Goal: Information Seeking & Learning: Learn about a topic

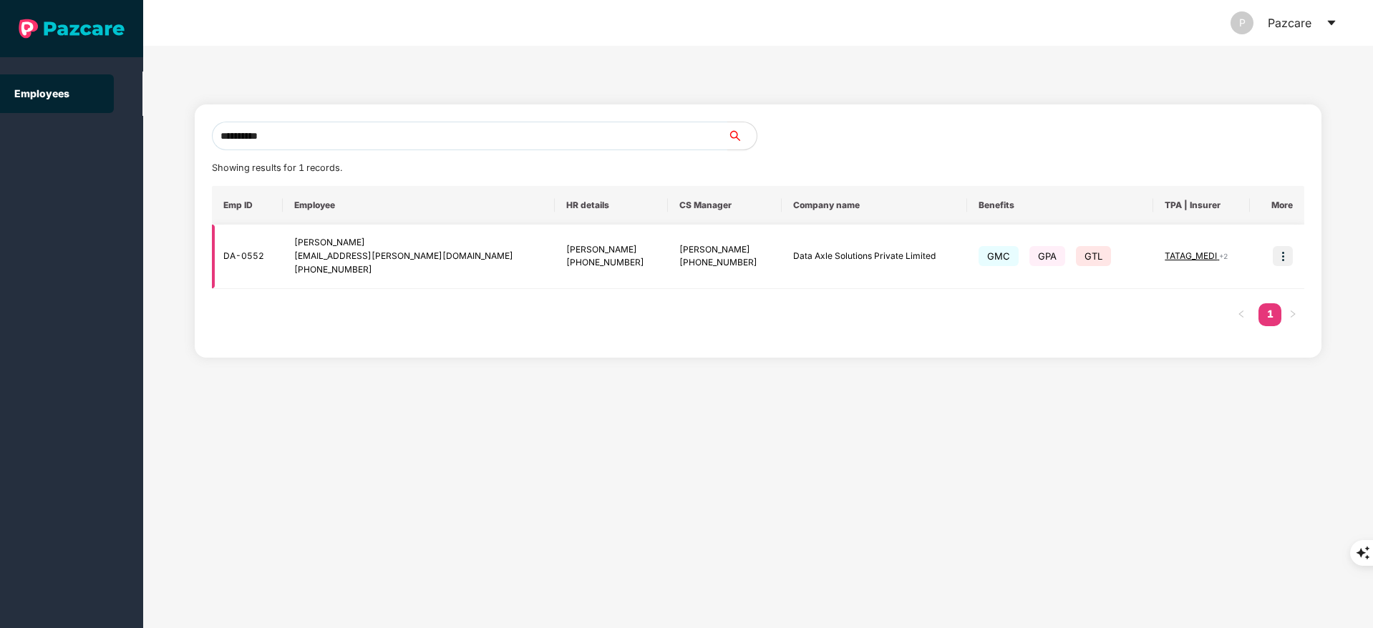
type input "**********"
click at [1273, 256] on img at bounding box center [1283, 256] width 20 height 20
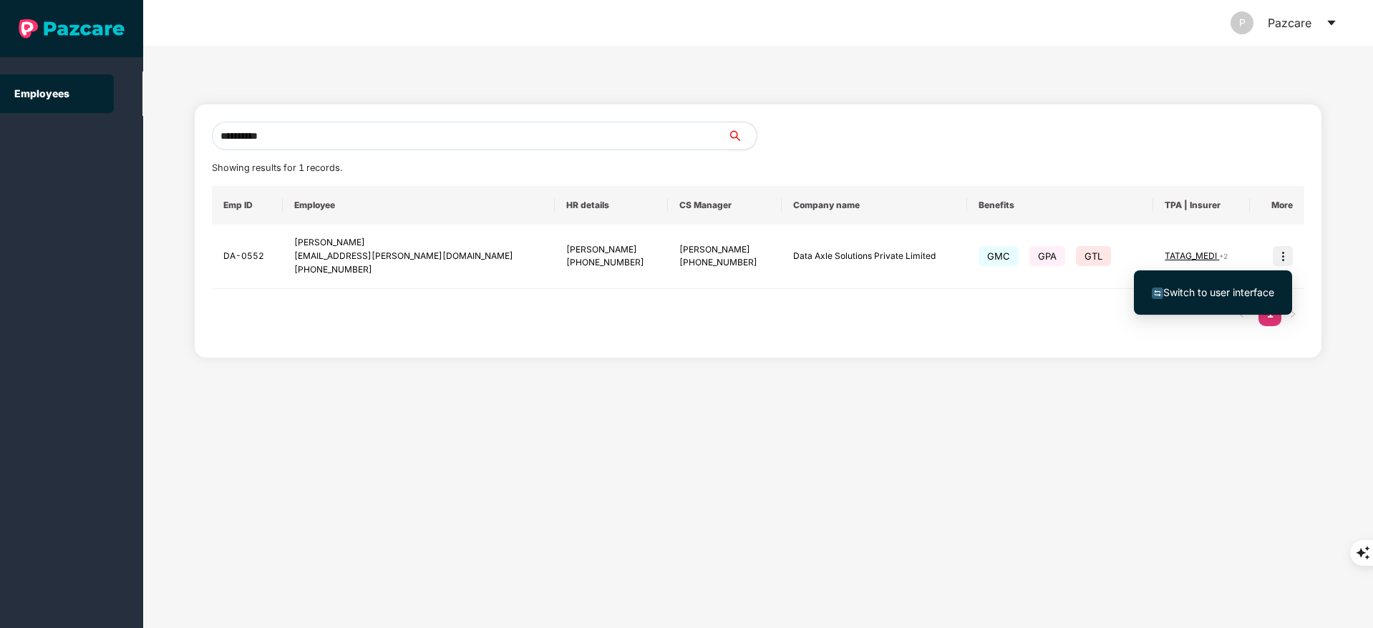
click at [1237, 286] on span "Switch to user interface" at bounding box center [1218, 292] width 111 height 12
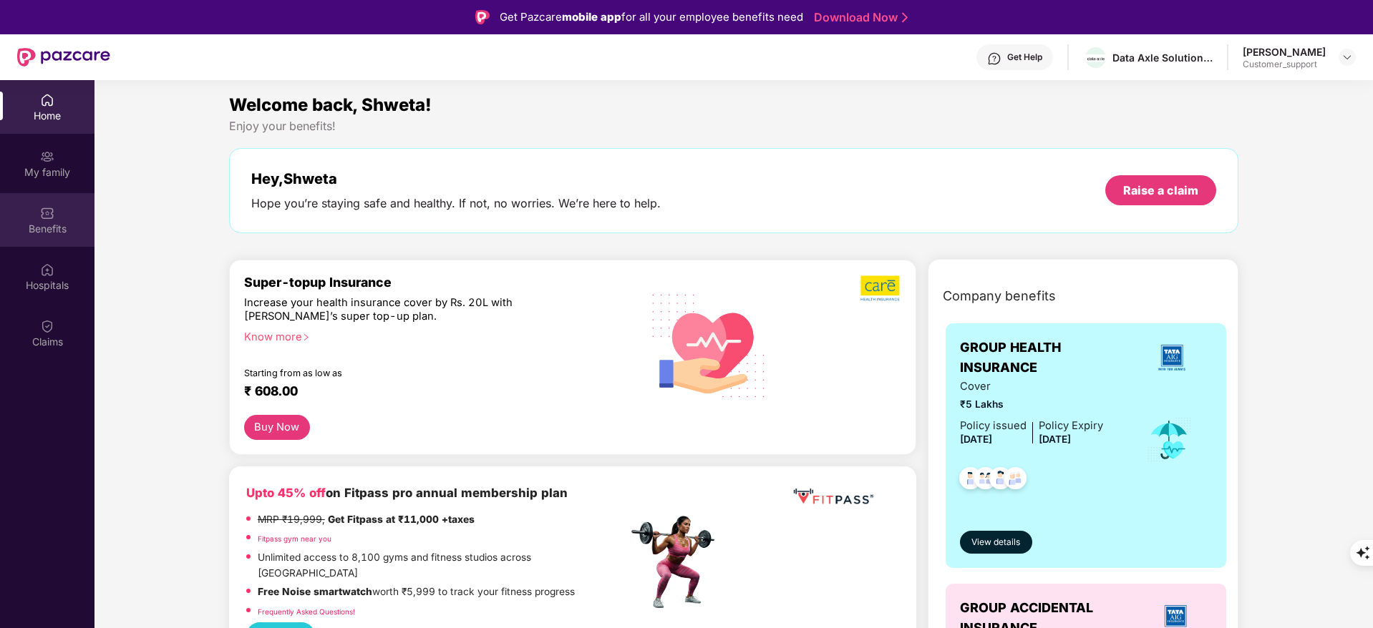
click at [42, 220] on div "Benefits" at bounding box center [47, 220] width 94 height 54
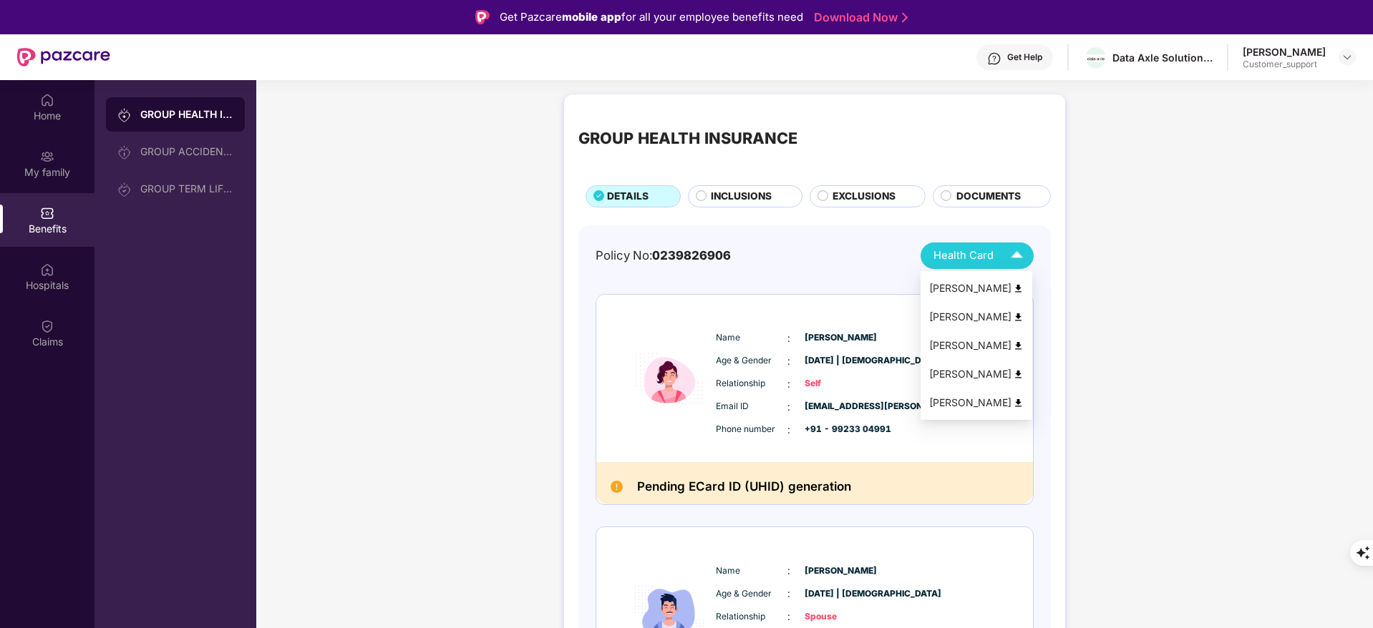
click at [1015, 284] on img at bounding box center [1018, 288] width 11 height 11
click at [1022, 376] on img at bounding box center [1018, 374] width 11 height 11
click at [1001, 68] on div "Get Help" at bounding box center [1014, 57] width 77 height 26
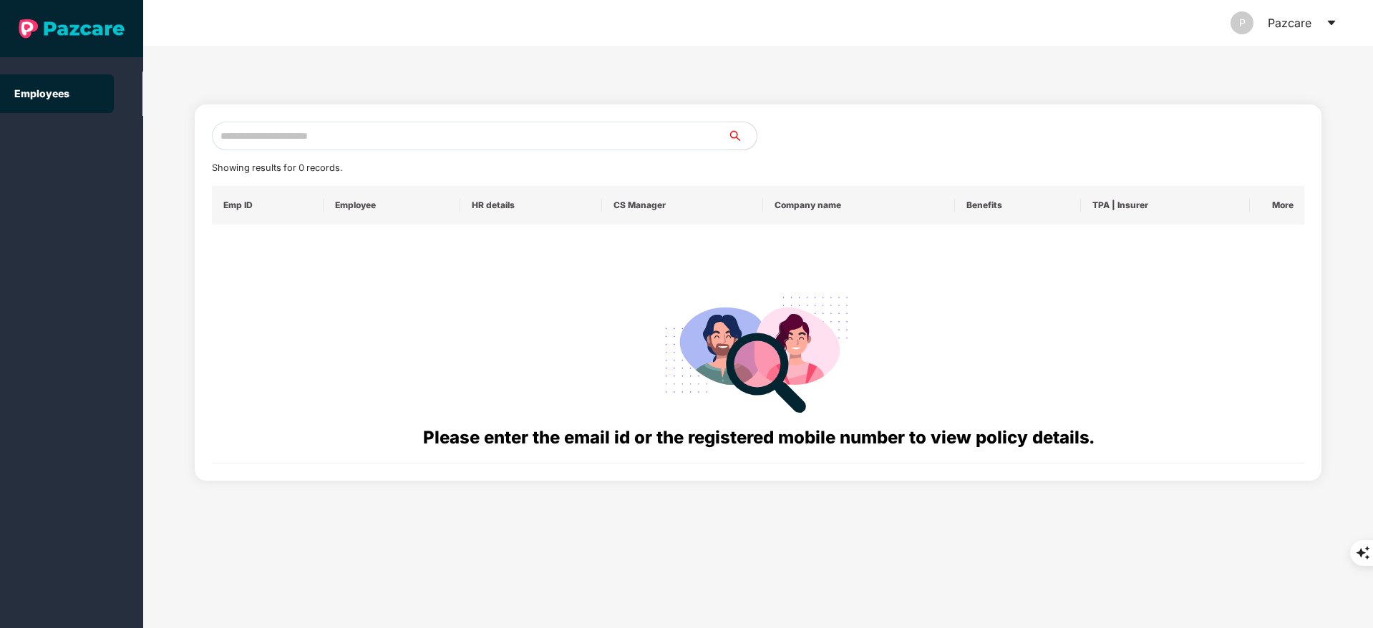
click at [299, 143] on input "text" at bounding box center [470, 136] width 516 height 29
paste input "**********"
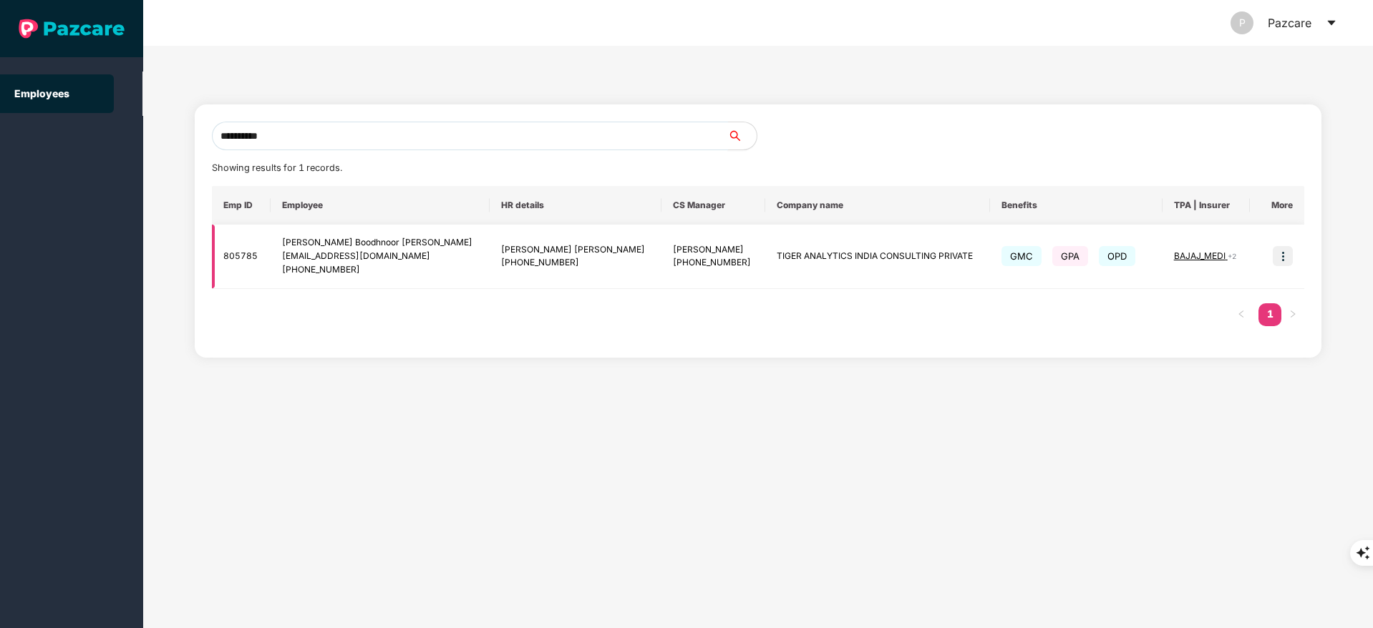
type input "**********"
click at [1280, 249] on img at bounding box center [1283, 256] width 20 height 20
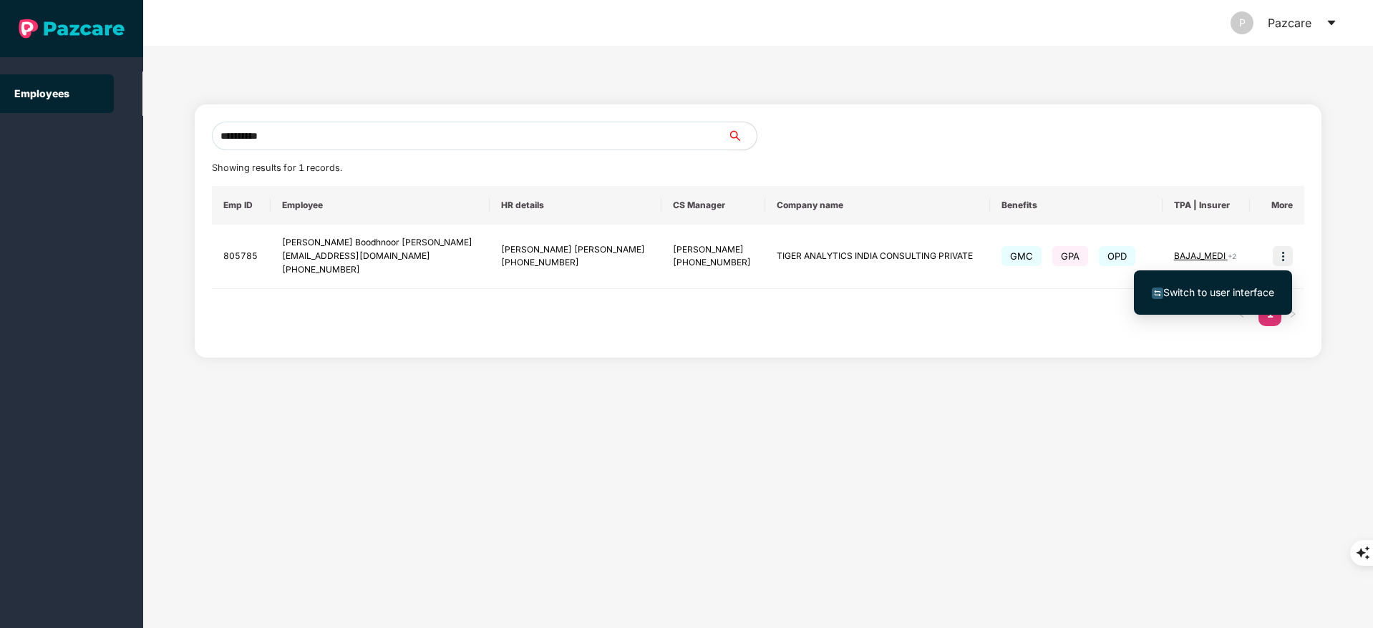
click at [1192, 294] on span "Switch to user interface" at bounding box center [1218, 292] width 111 height 12
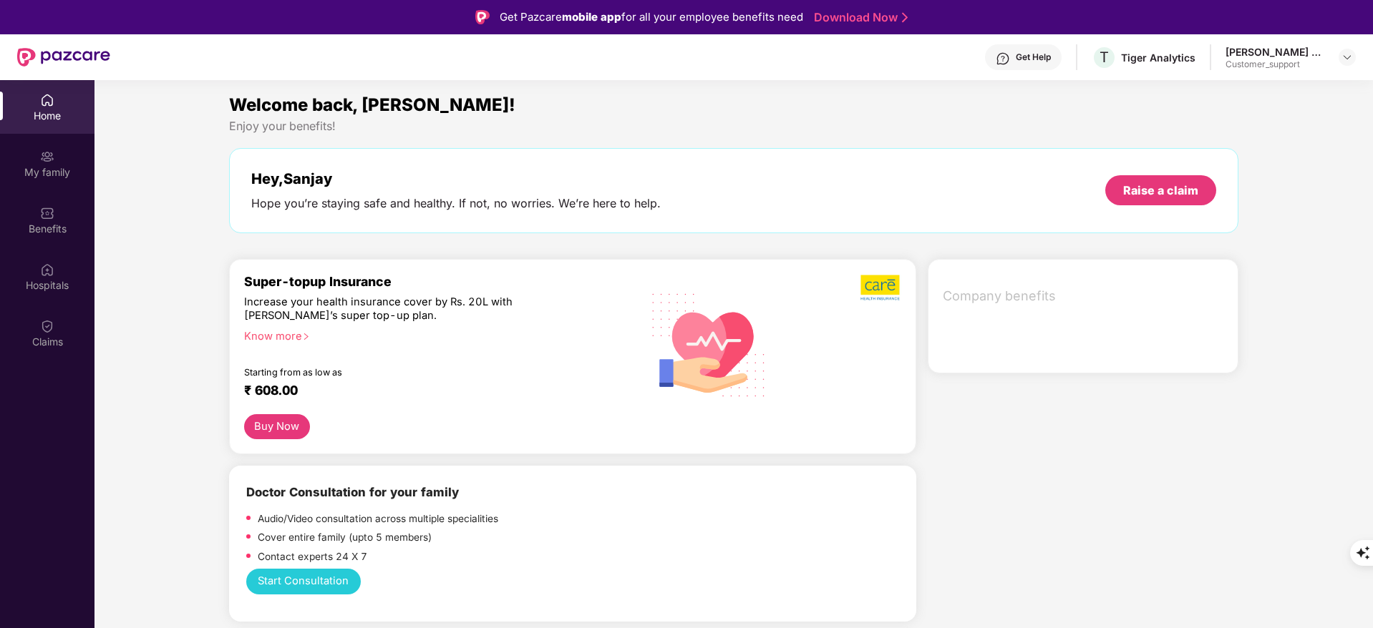
click at [35, 200] on div "Benefits" at bounding box center [47, 220] width 94 height 54
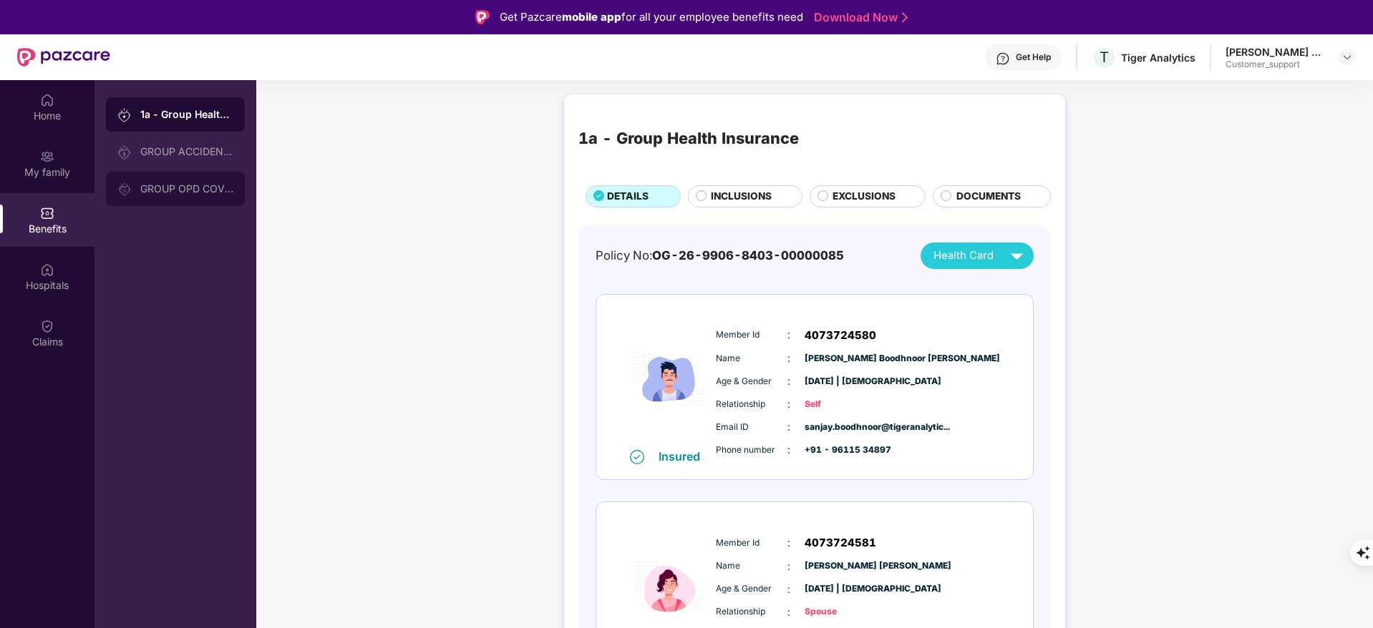
click at [193, 190] on div "GROUP OPD COVER" at bounding box center [186, 188] width 93 height 11
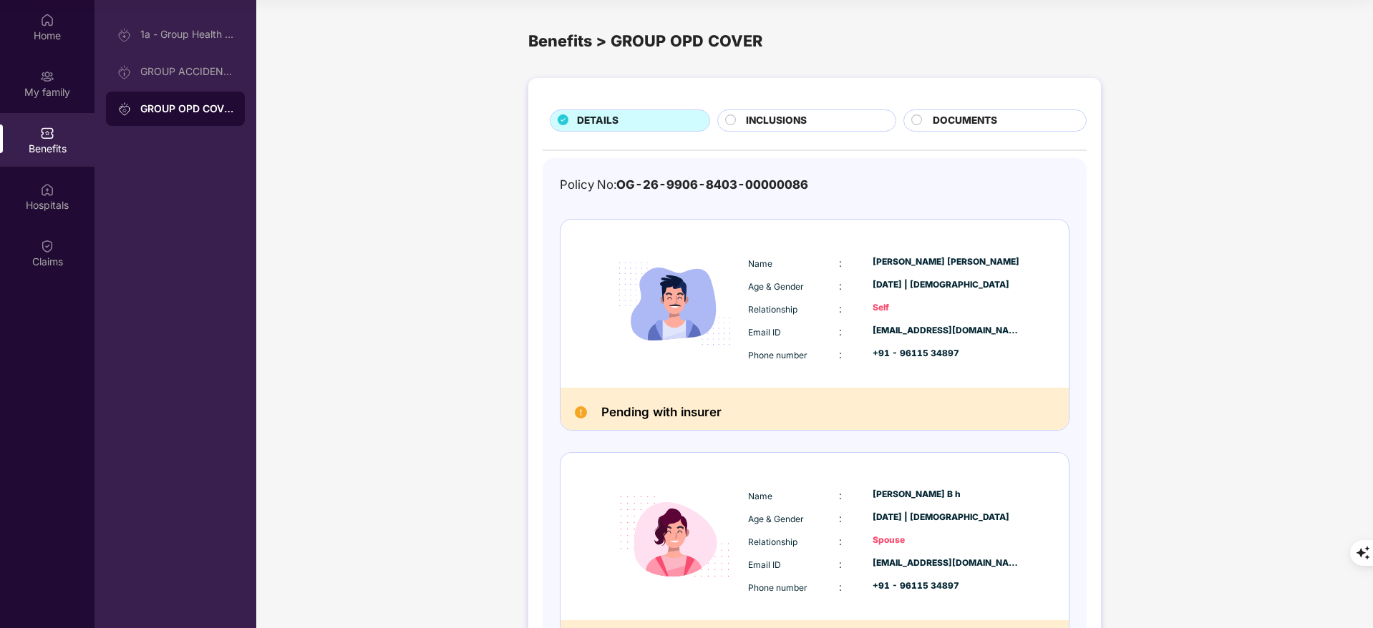
click at [782, 110] on div "INCLUSIONS" at bounding box center [807, 121] width 180 height 22
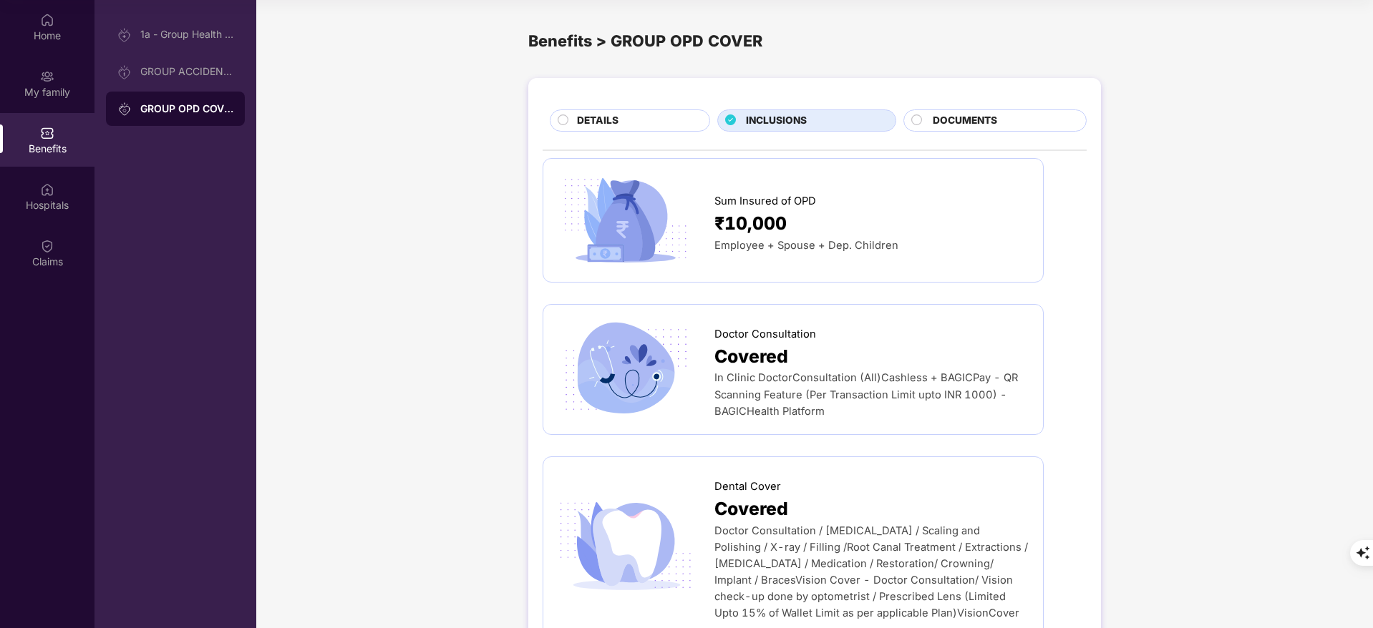
click at [595, 110] on div "DETAILS" at bounding box center [630, 121] width 160 height 22
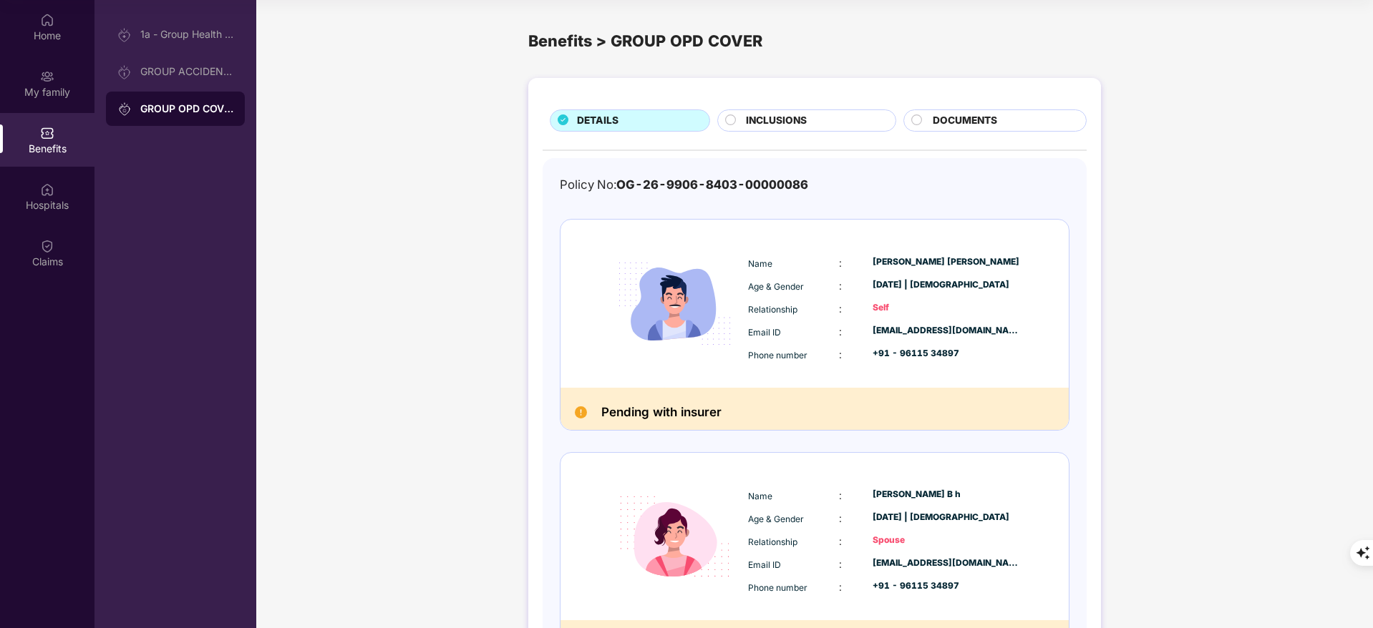
click at [741, 127] on div "INCLUSIONS" at bounding box center [814, 122] width 150 height 18
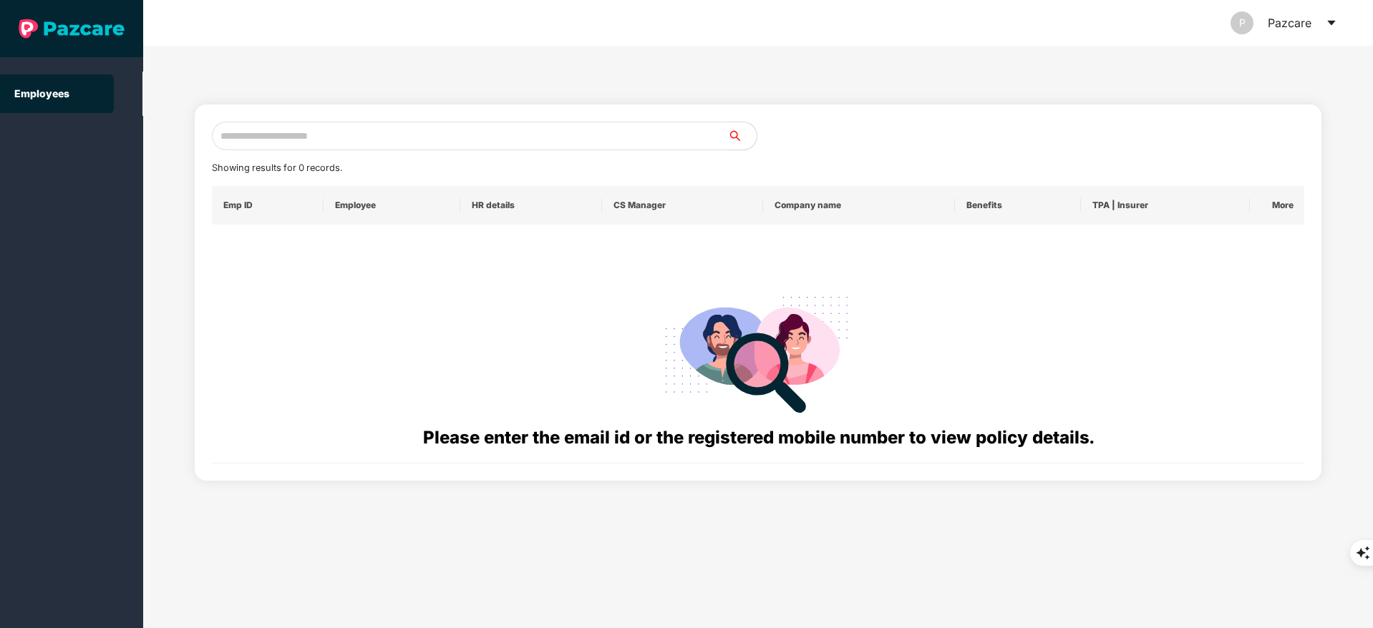
click at [326, 129] on input "text" at bounding box center [470, 136] width 516 height 29
paste input "**********"
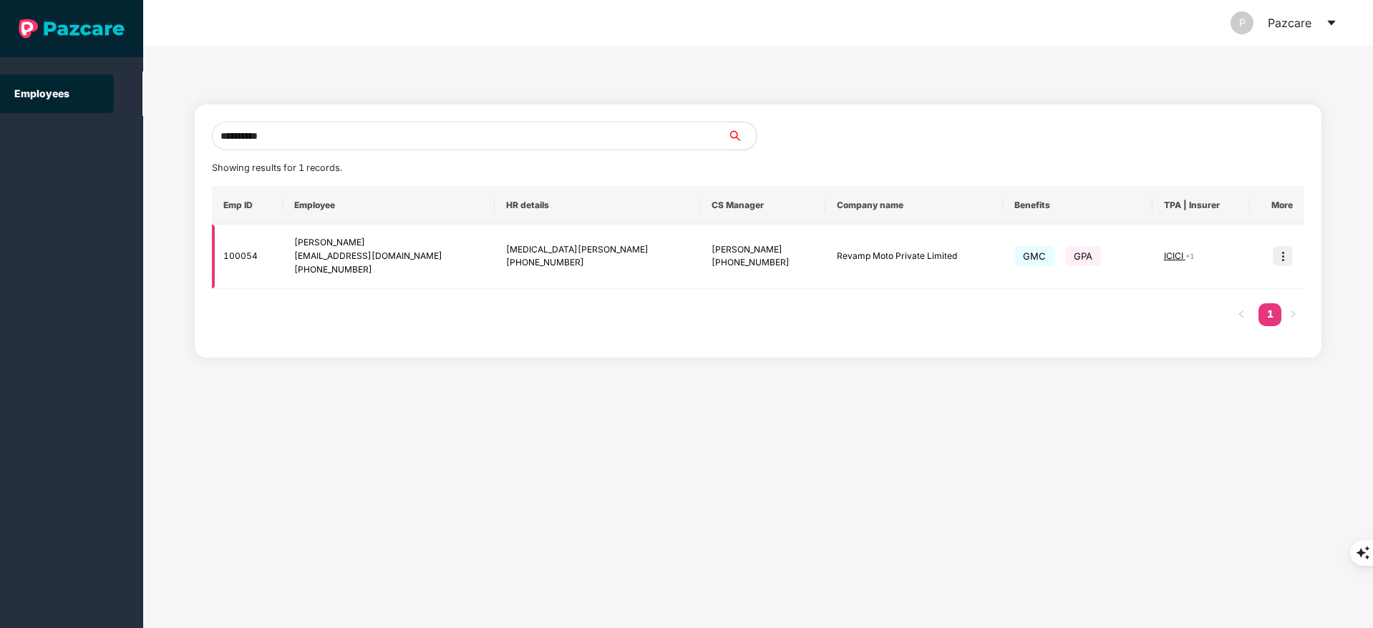
type input "**********"
click at [1282, 250] on img at bounding box center [1283, 256] width 20 height 20
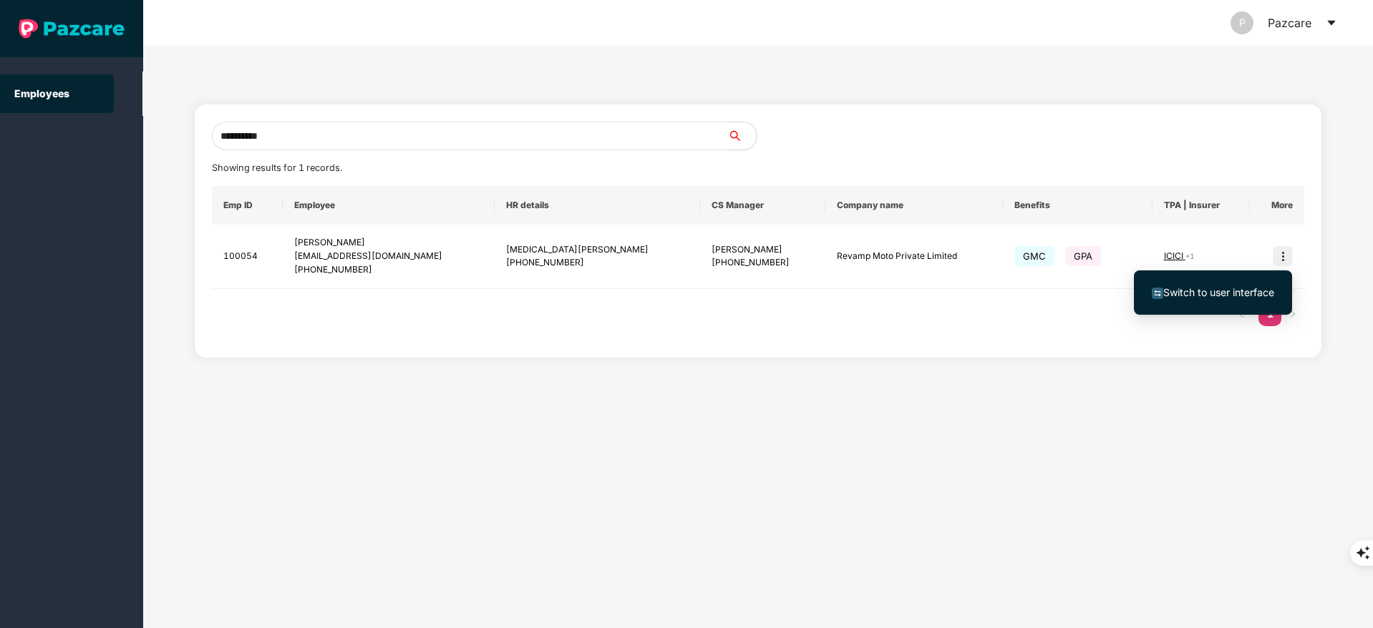
click at [1248, 282] on li "Switch to user interface" at bounding box center [1213, 293] width 158 height 30
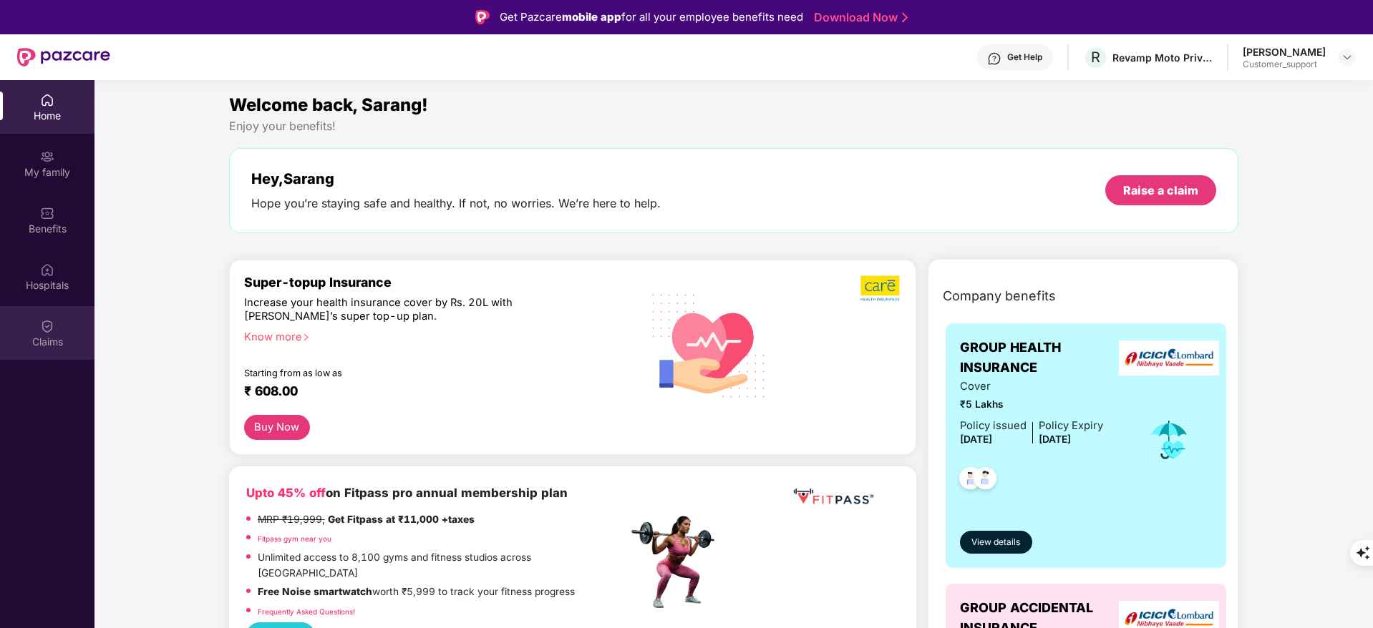
click at [49, 345] on div "Claims" at bounding box center [47, 342] width 94 height 14
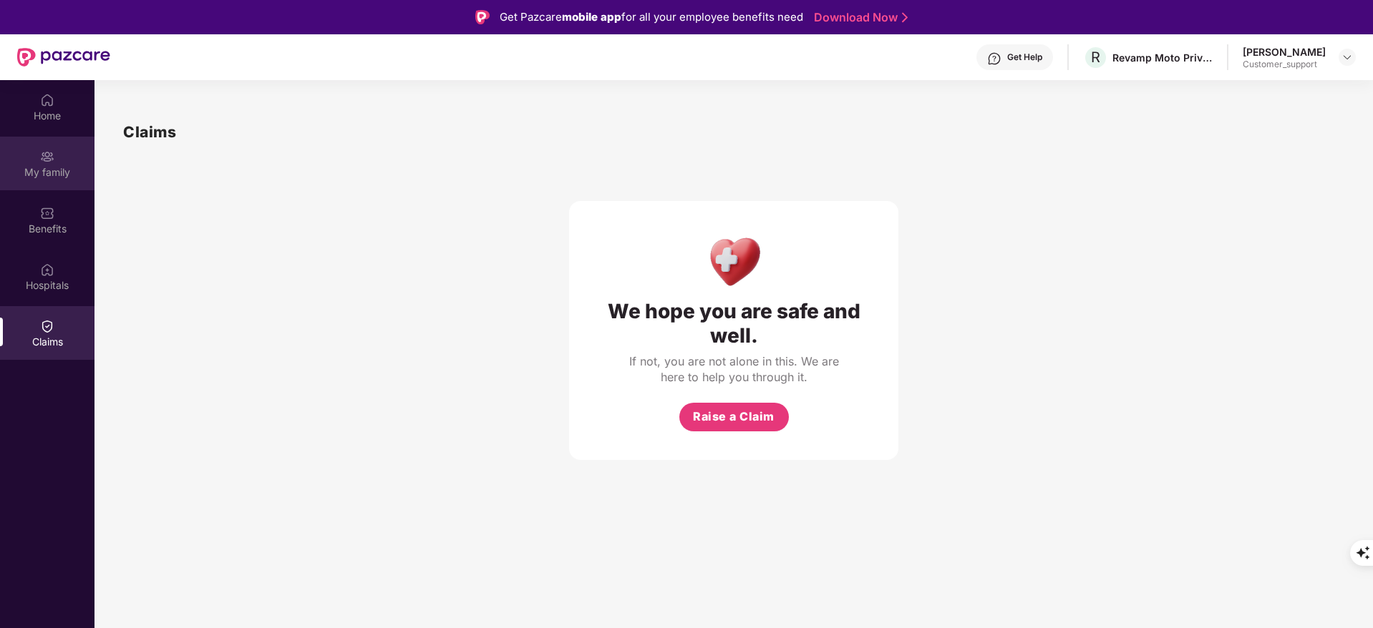
click at [55, 148] on div "My family" at bounding box center [47, 164] width 94 height 54
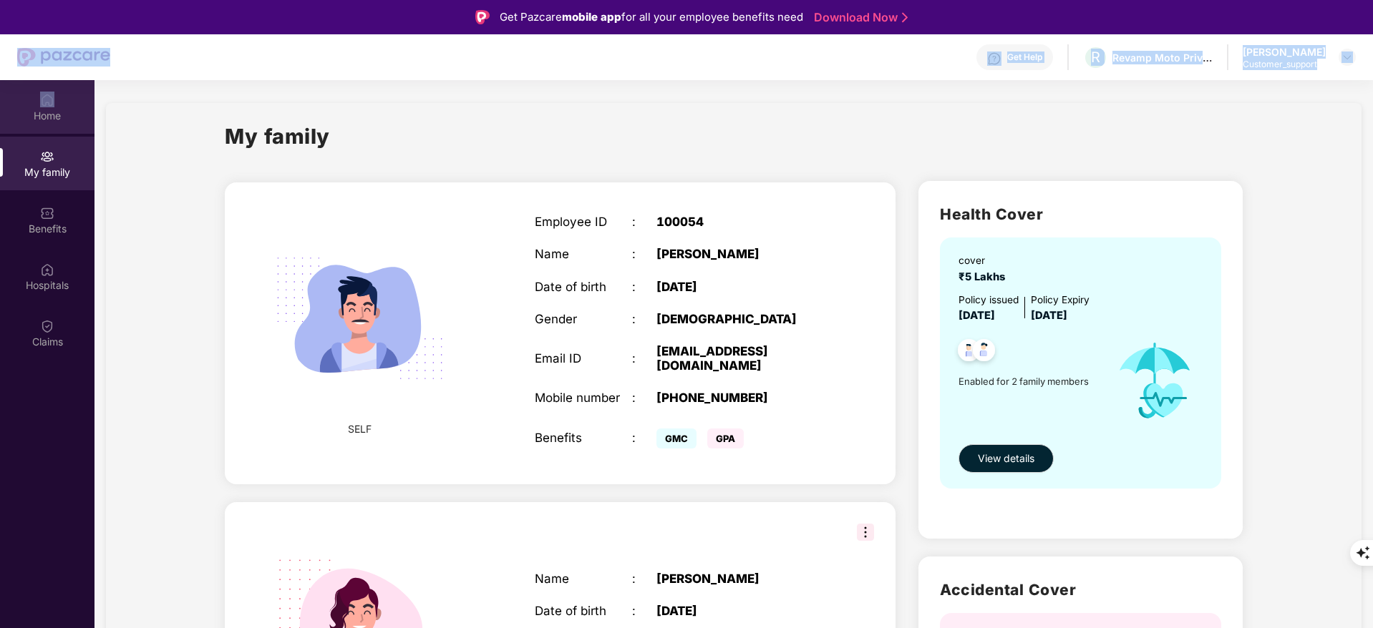
drag, startPoint x: 39, startPoint y: 79, endPoint x: 47, endPoint y: 100, distance: 22.0
click at [47, 100] on div "Get Pazcare mobile app for all your employee benefits need Download Now Get Hel…" at bounding box center [686, 354] width 1373 height 709
click at [47, 100] on img at bounding box center [47, 100] width 14 height 14
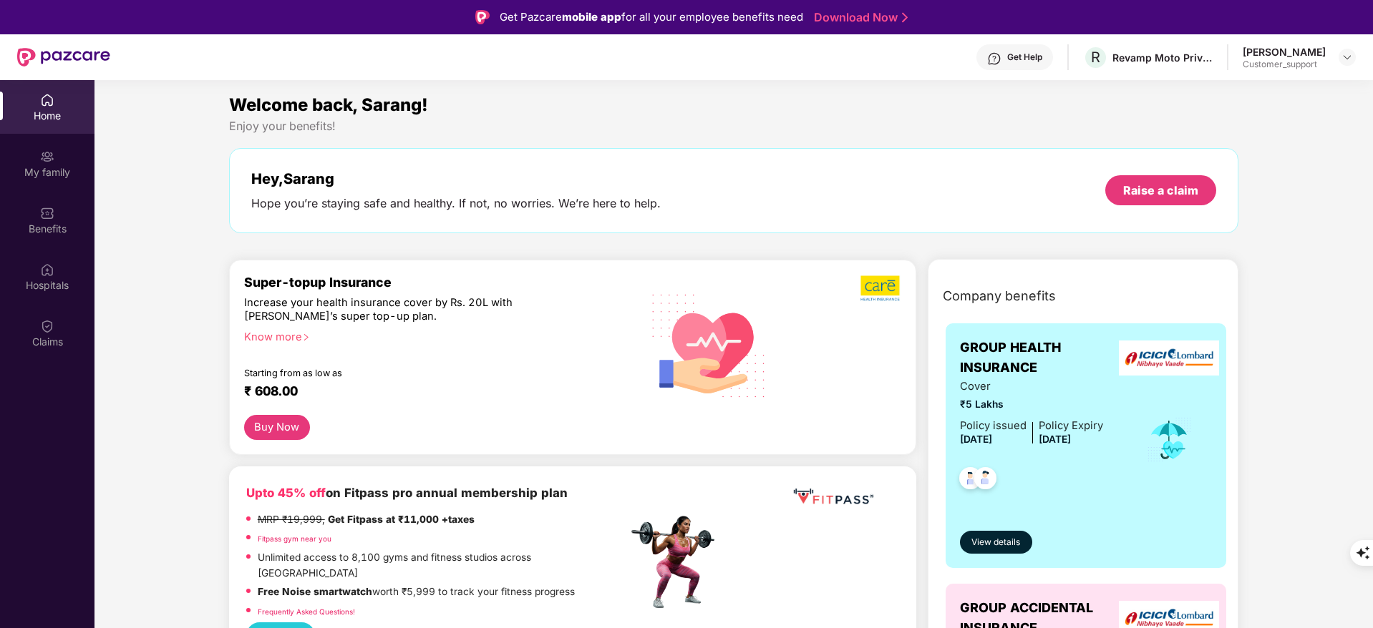
click at [464, 196] on div "Hope you’re staying safe and healthy. If not, no worries. We’re here to help." at bounding box center [455, 203] width 409 height 15
click at [62, 245] on div "Benefits" at bounding box center [47, 220] width 94 height 54
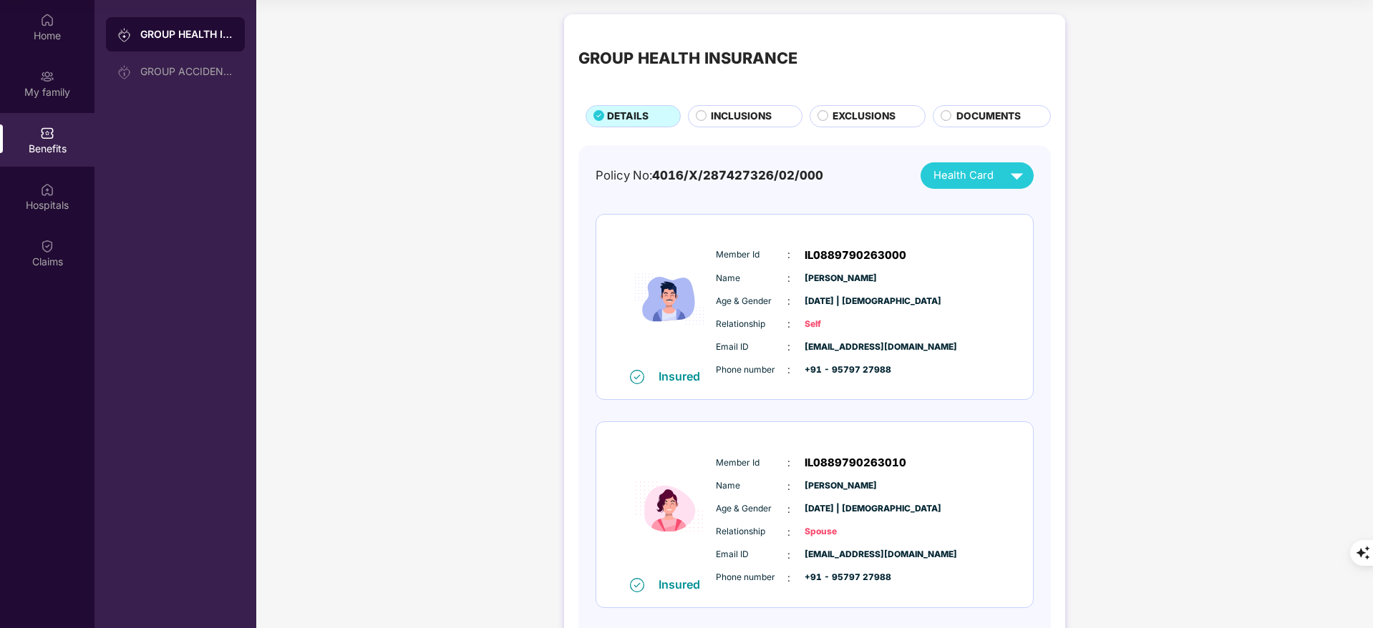
click at [730, 103] on div "GROUP HEALTH INSURANCE DETAILS INCLUSIONS EXCLUSIONS DOCUMENTS" at bounding box center [814, 78] width 472 height 99
click at [730, 115] on span "INCLUSIONS" at bounding box center [741, 117] width 61 height 16
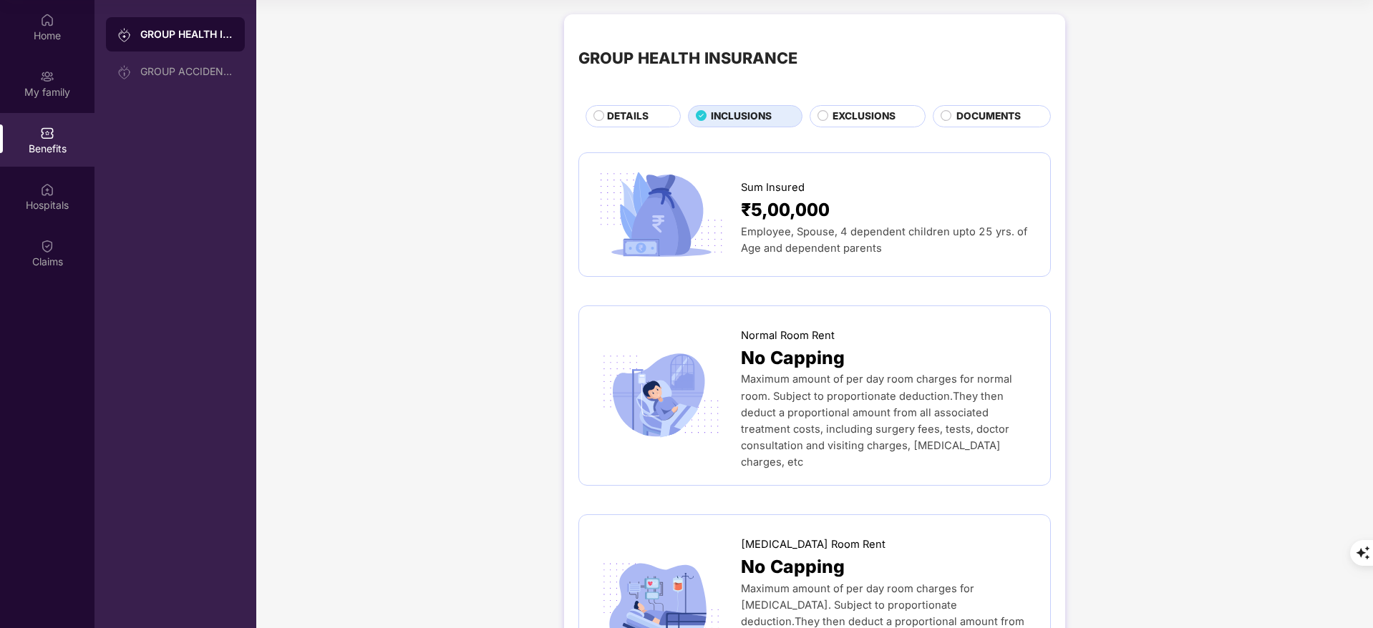
click at [850, 112] on span "EXCLUSIONS" at bounding box center [863, 117] width 63 height 16
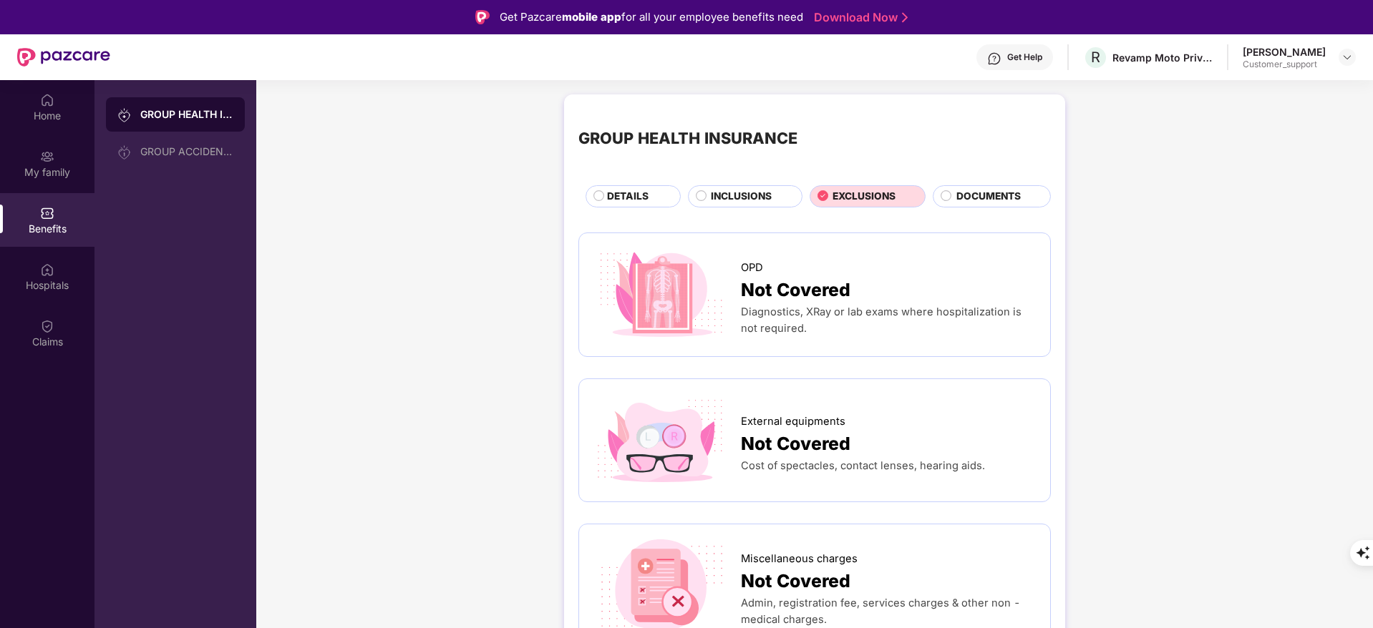
click at [749, 201] on span "INCLUSIONS" at bounding box center [741, 197] width 61 height 16
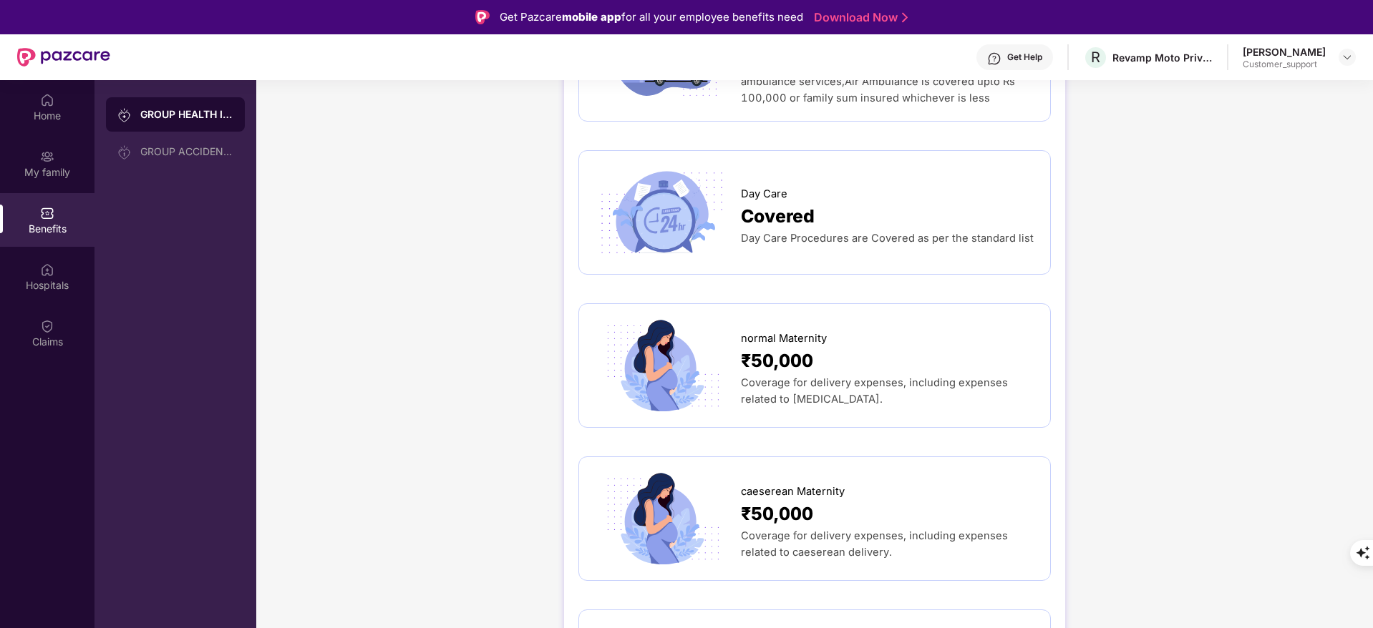
scroll to position [1623, 0]
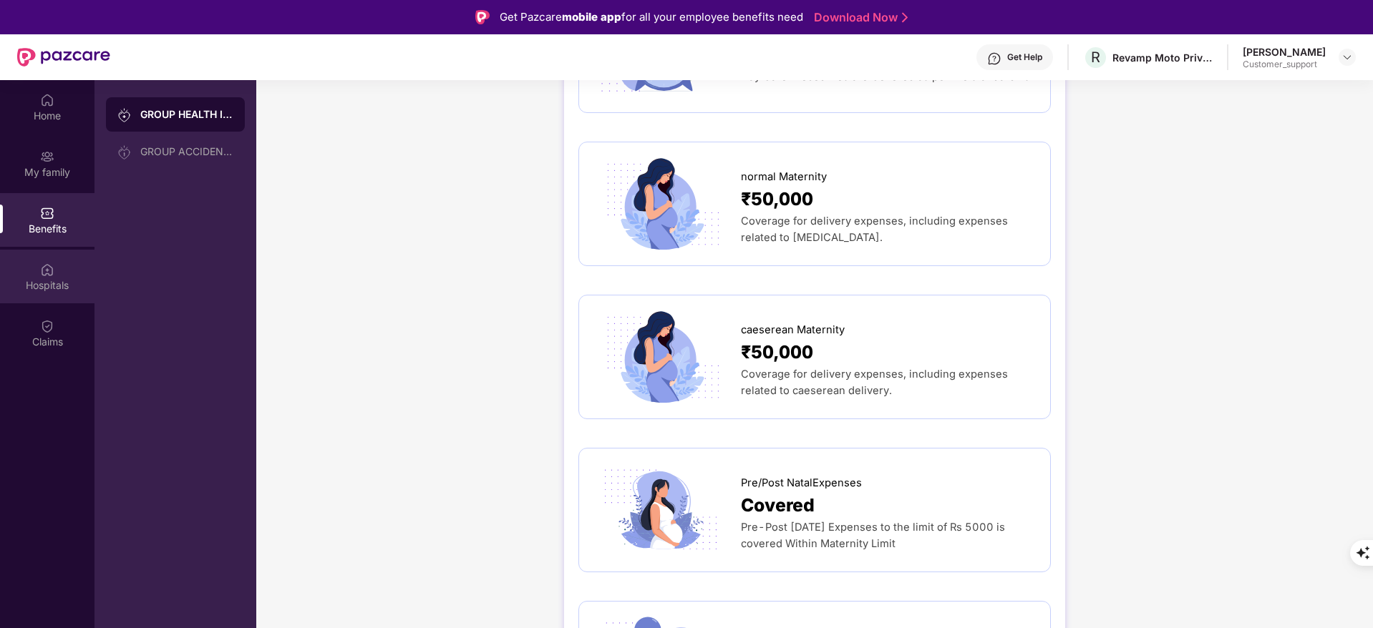
click at [28, 278] on div "Hospitals" at bounding box center [47, 285] width 94 height 14
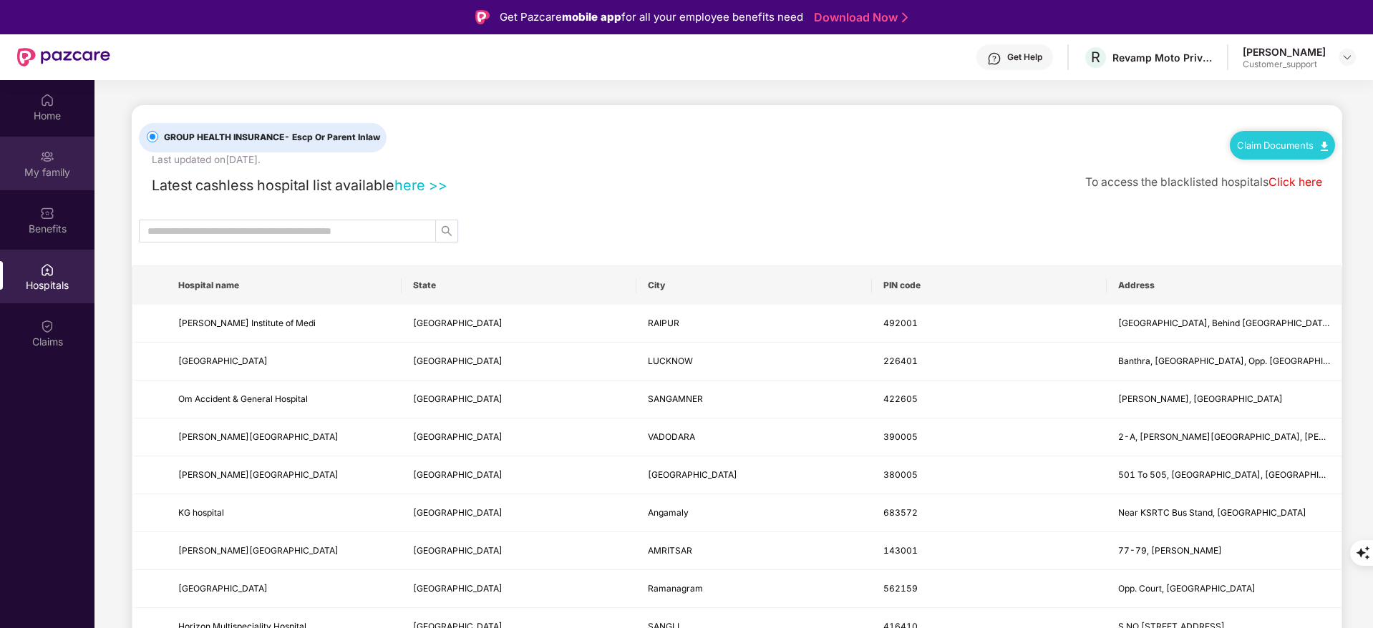
click at [49, 166] on div "My family" at bounding box center [47, 172] width 94 height 14
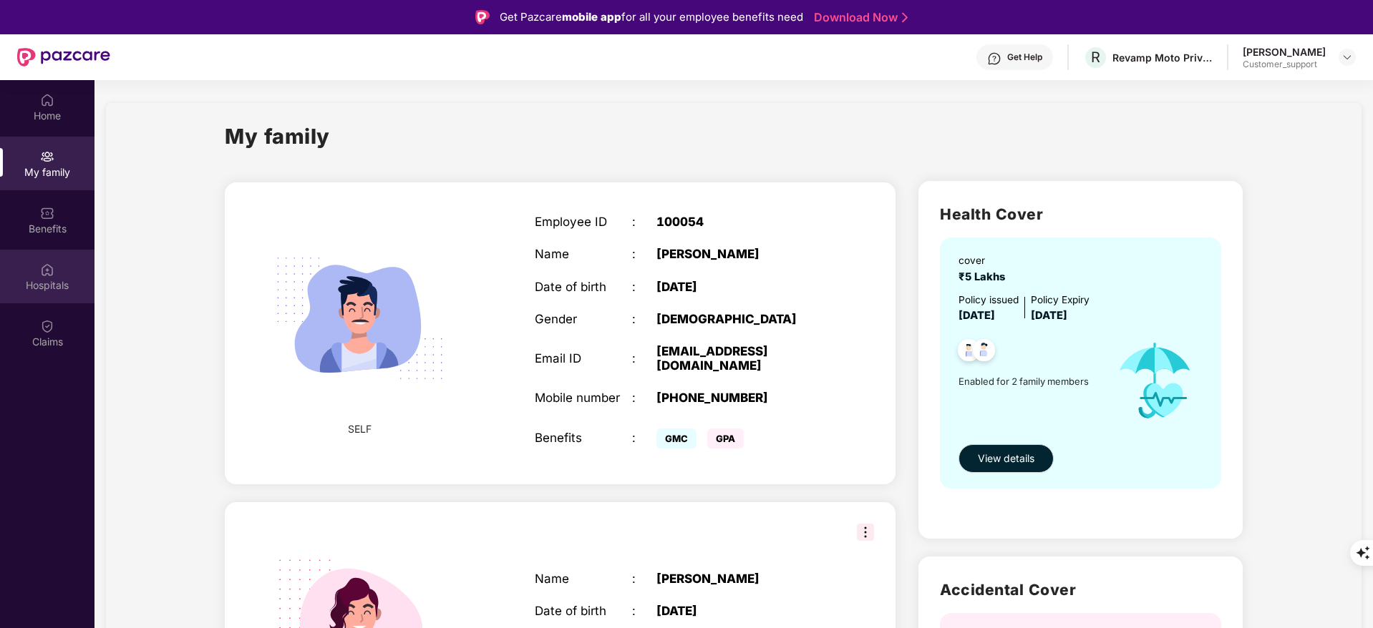
click at [62, 278] on div "Hospitals" at bounding box center [47, 285] width 94 height 14
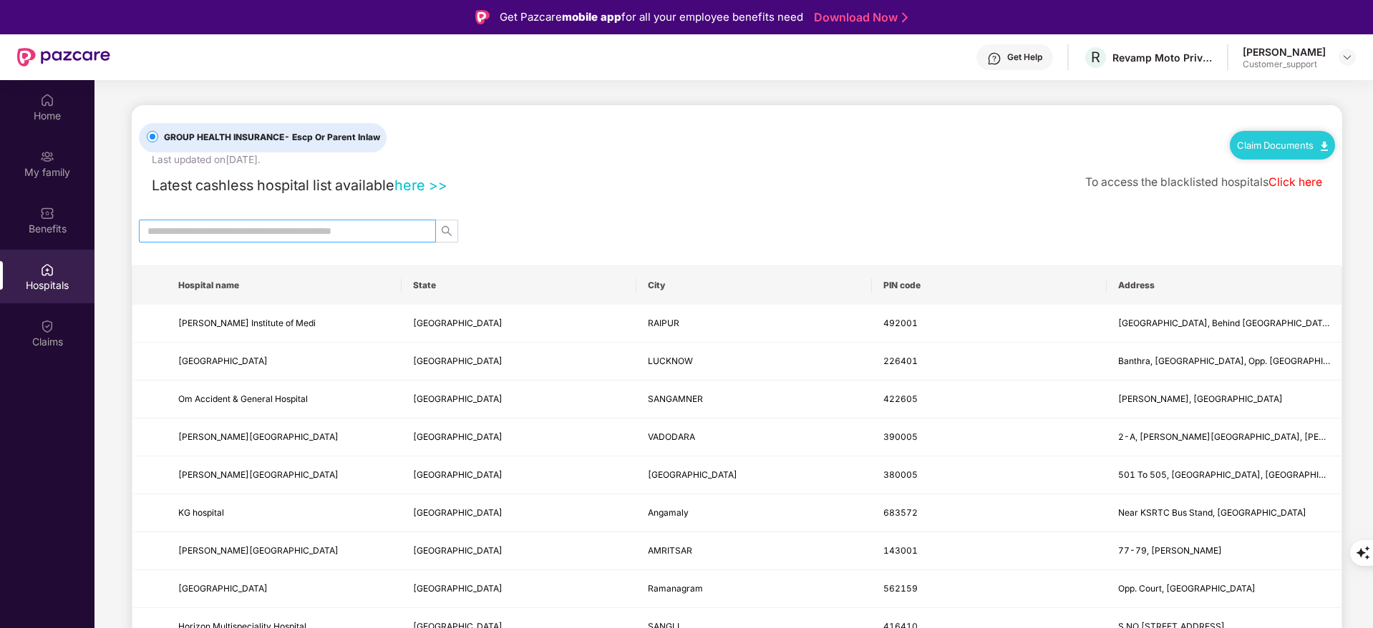
click at [208, 229] on input "text" at bounding box center [281, 231] width 268 height 16
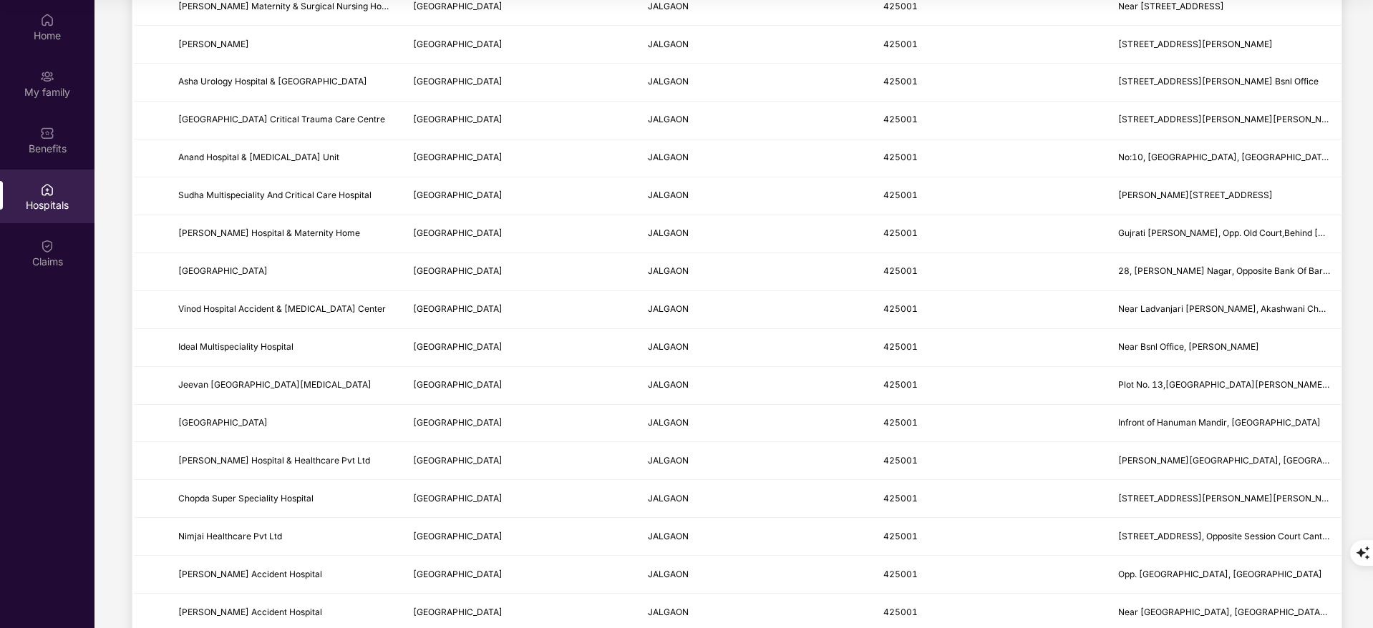
scroll to position [1582, 0]
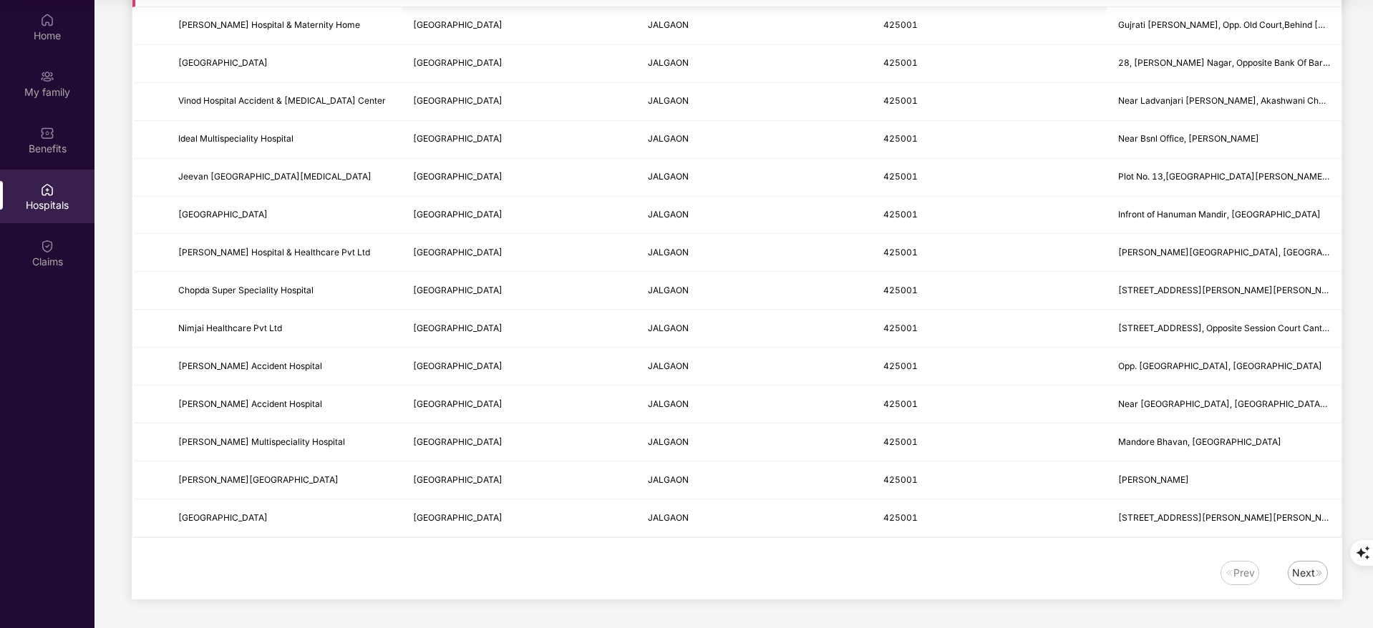
type input "******"
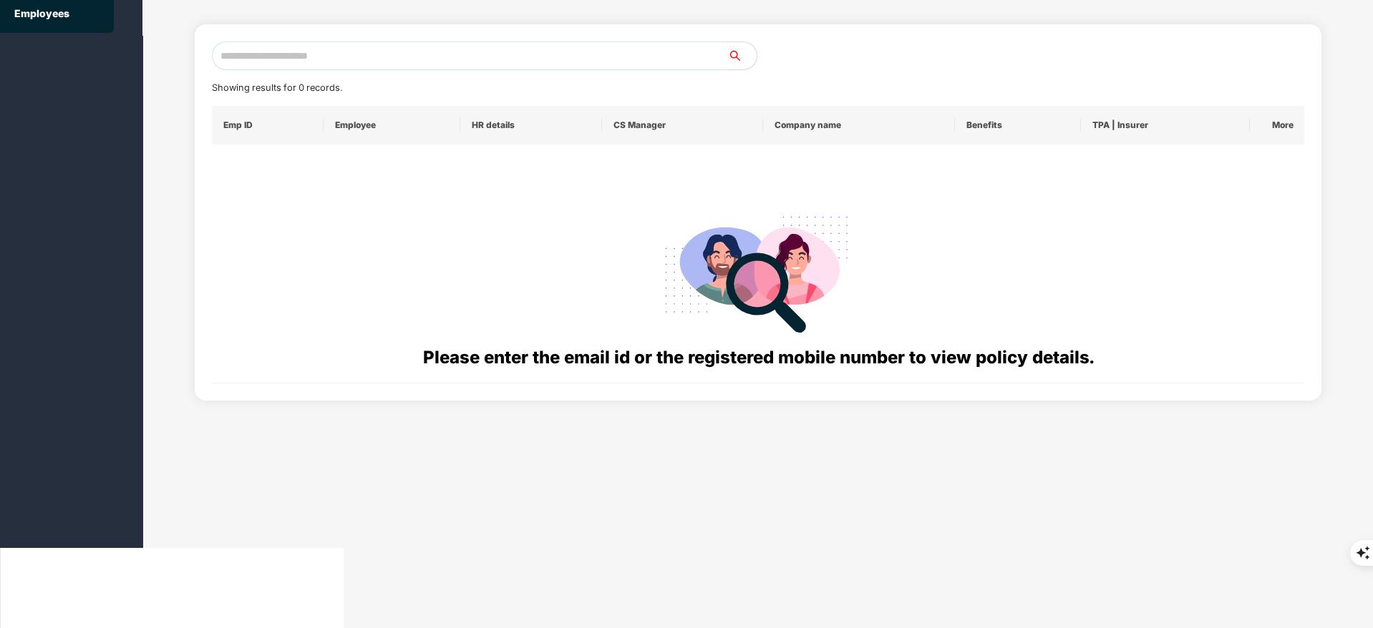
scroll to position [0, 0]
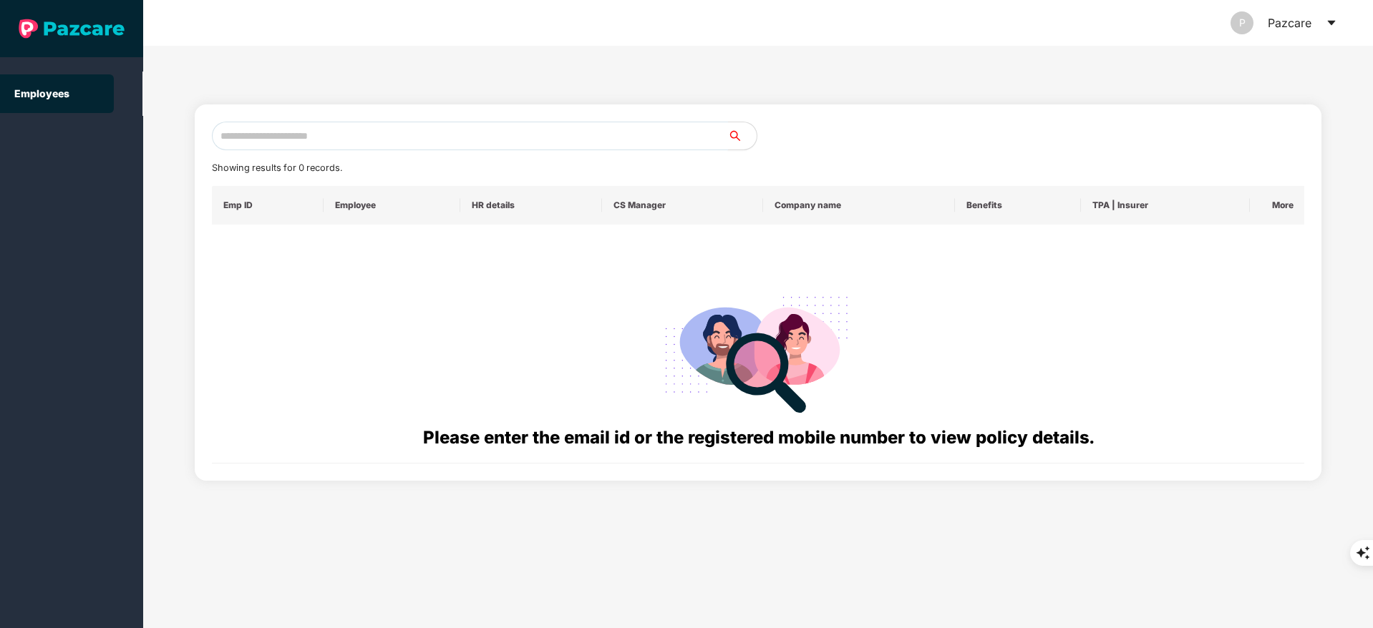
click at [293, 135] on input "text" at bounding box center [470, 136] width 516 height 29
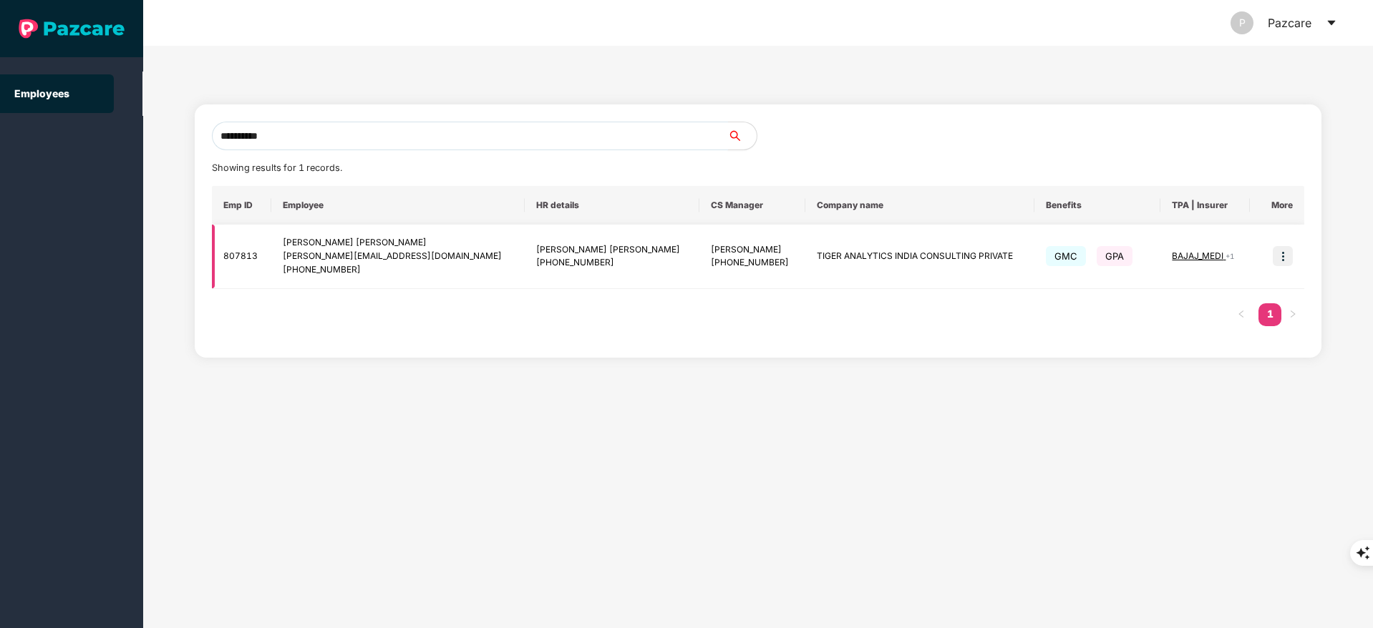
type input "**********"
click at [1287, 257] on img at bounding box center [1283, 256] width 20 height 20
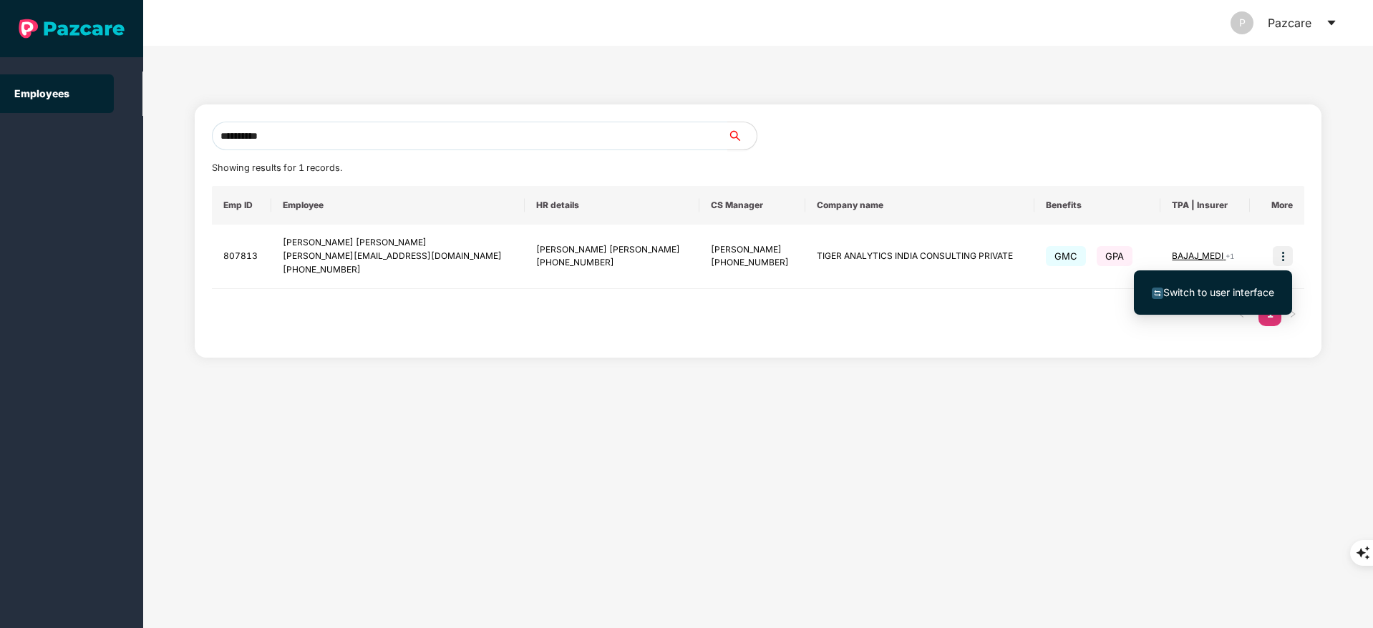
click at [1237, 292] on span "Switch to user interface" at bounding box center [1218, 292] width 111 height 12
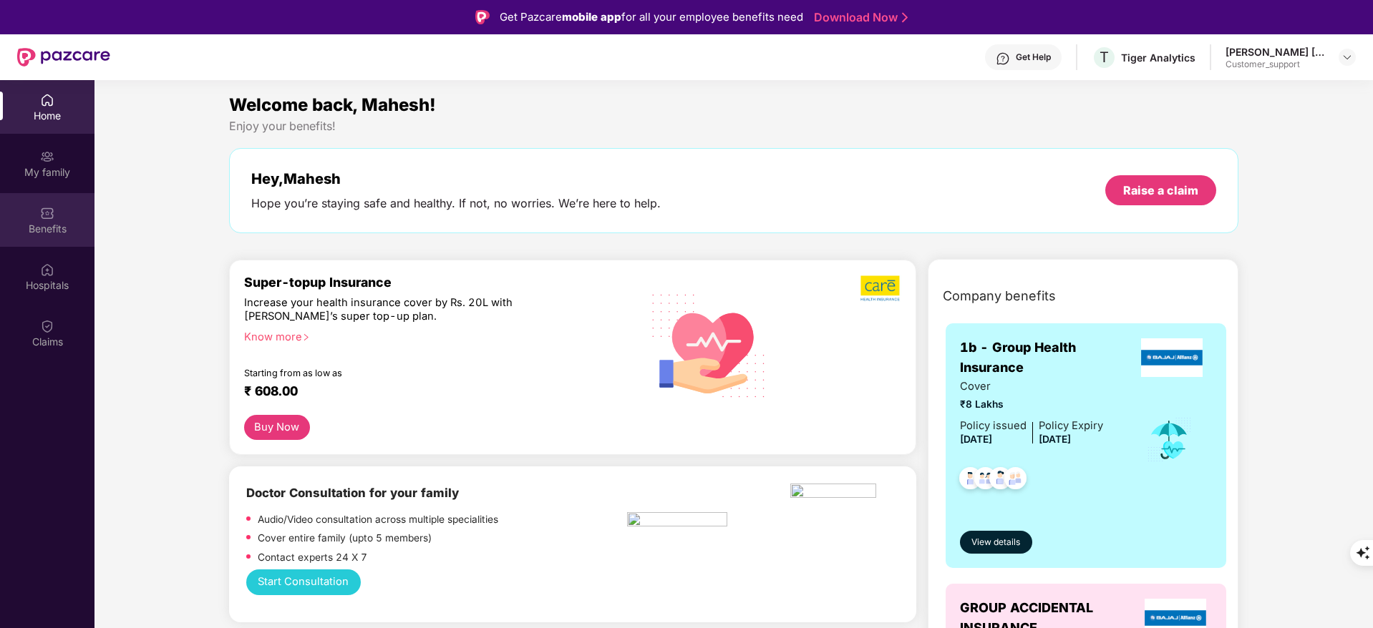
click at [53, 222] on div "Benefits" at bounding box center [47, 229] width 94 height 14
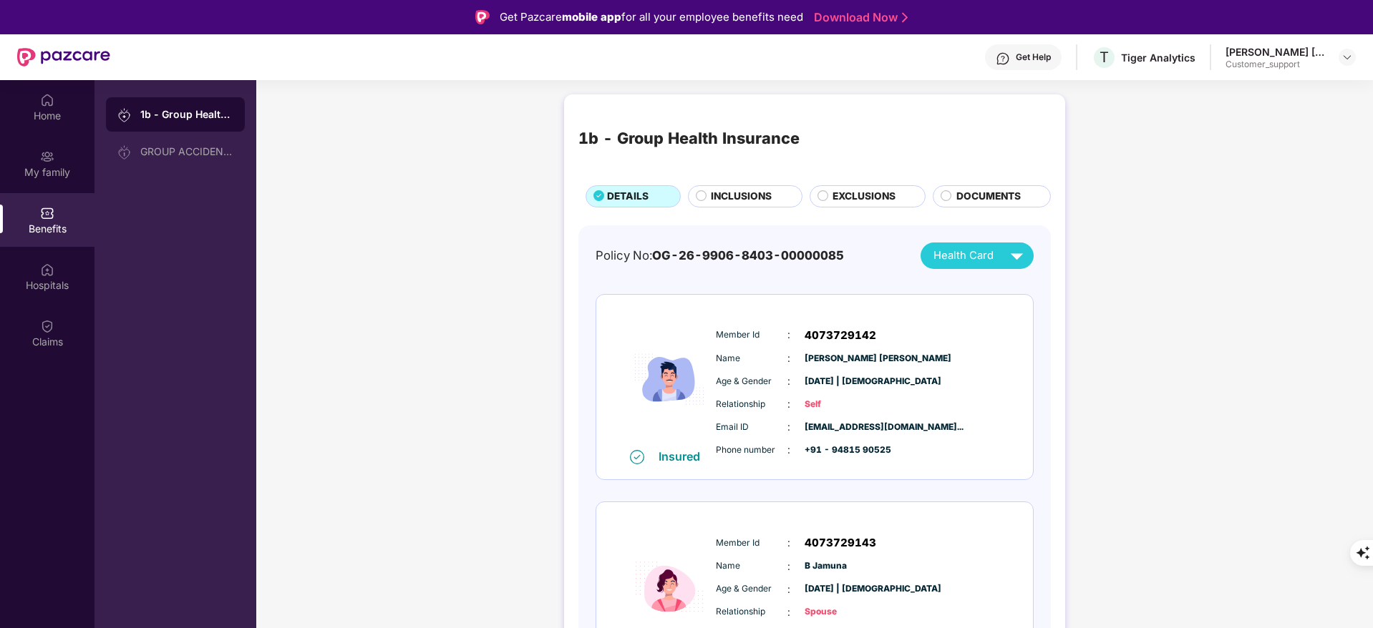
click at [864, 200] on span "EXCLUSIONS" at bounding box center [863, 197] width 63 height 16
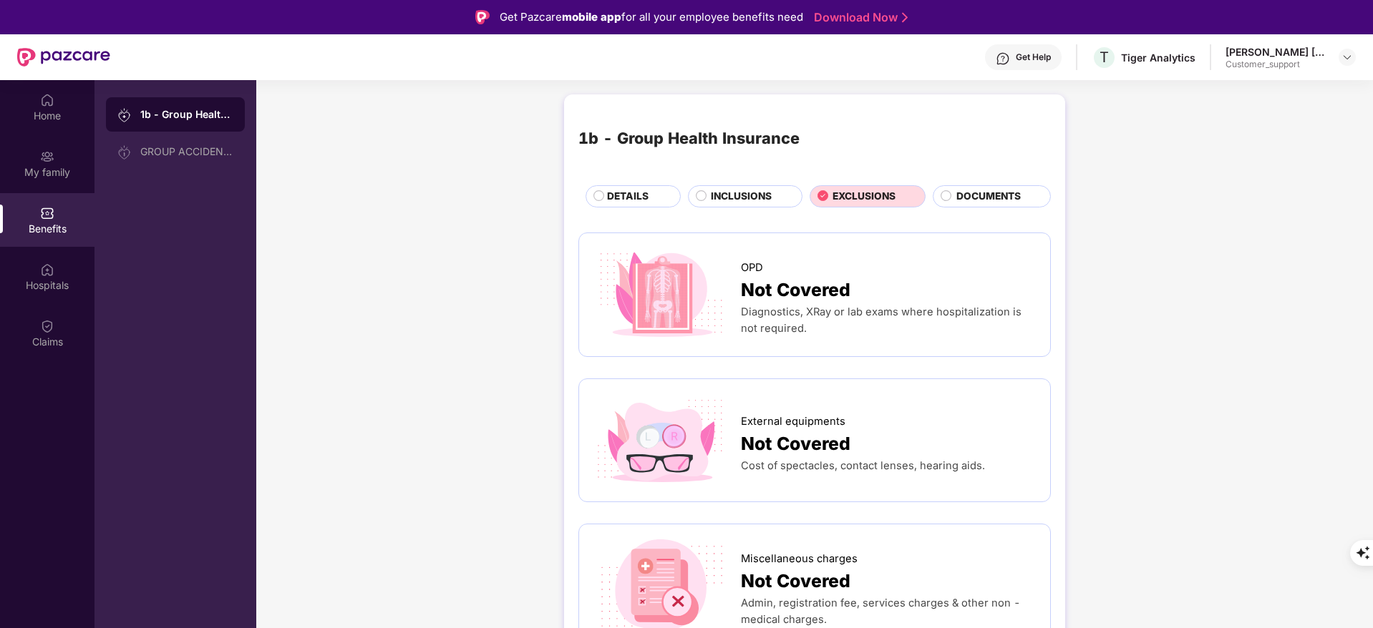
click at [660, 193] on div "DETAILS" at bounding box center [636, 198] width 73 height 18
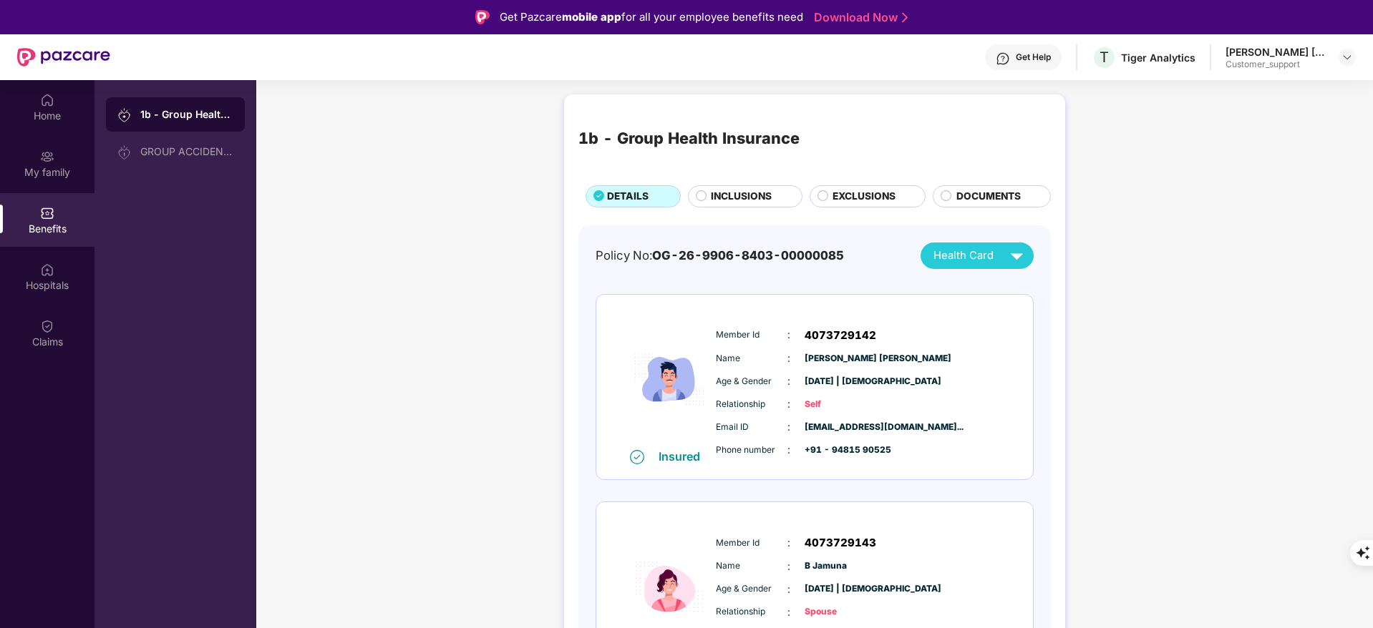
click at [752, 198] on span "INCLUSIONS" at bounding box center [741, 197] width 61 height 16
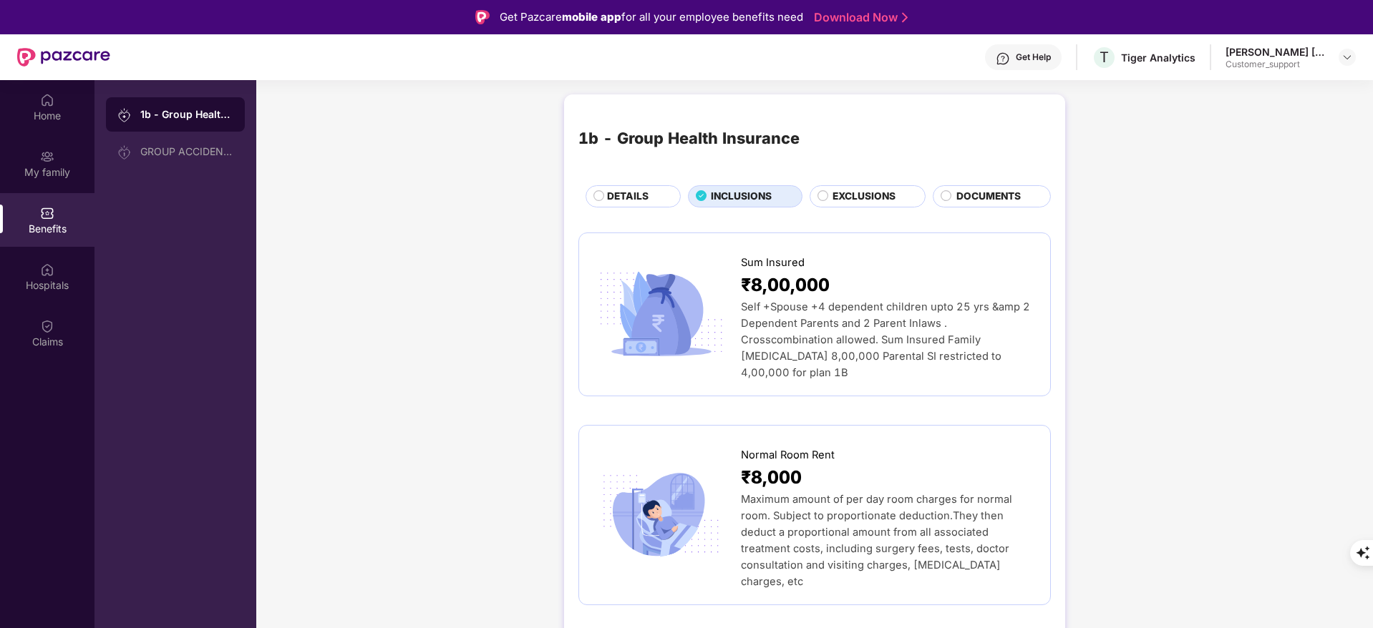
click at [1041, 57] on div "Get Help" at bounding box center [1033, 57] width 35 height 11
click at [1025, 55] on div "Get Help" at bounding box center [1033, 57] width 35 height 11
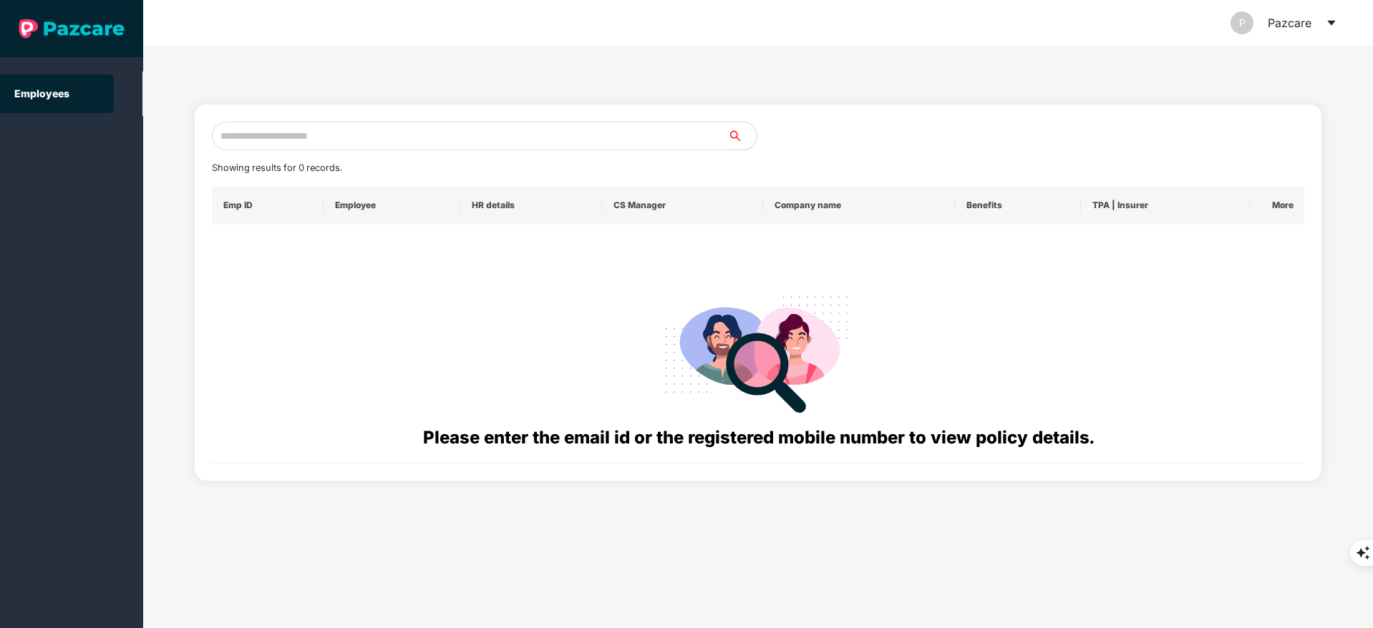
click at [379, 143] on input "text" at bounding box center [470, 136] width 516 height 29
paste input "**********"
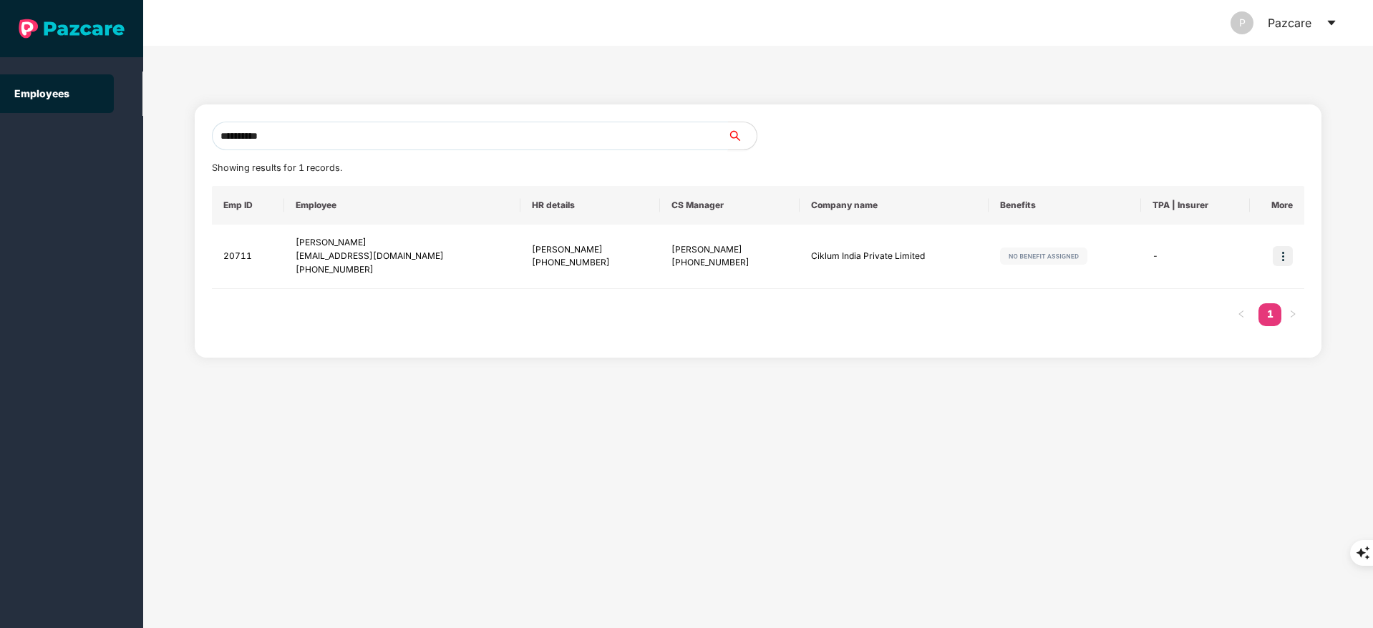
type input "**********"
